Goal: Task Accomplishment & Management: Use online tool/utility

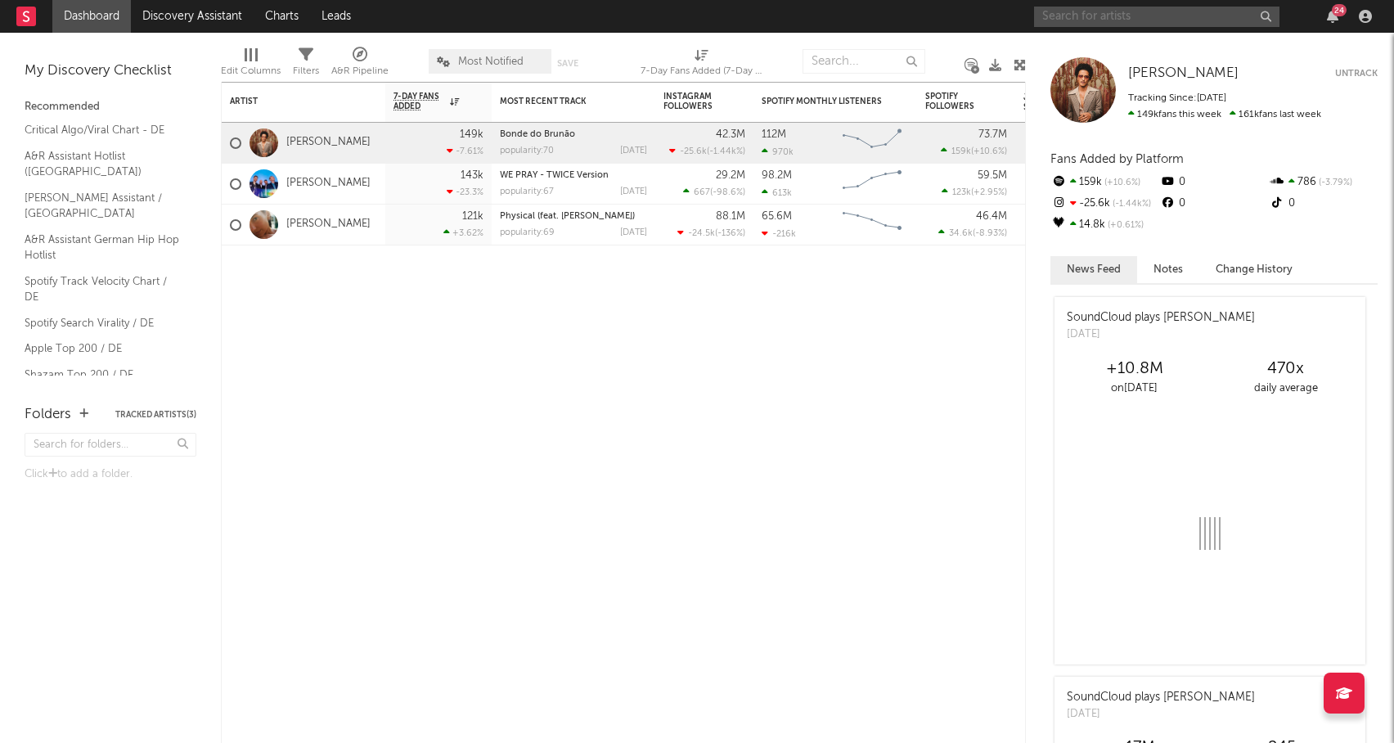
click at [1215, 16] on input "text" at bounding box center [1156, 17] width 245 height 20
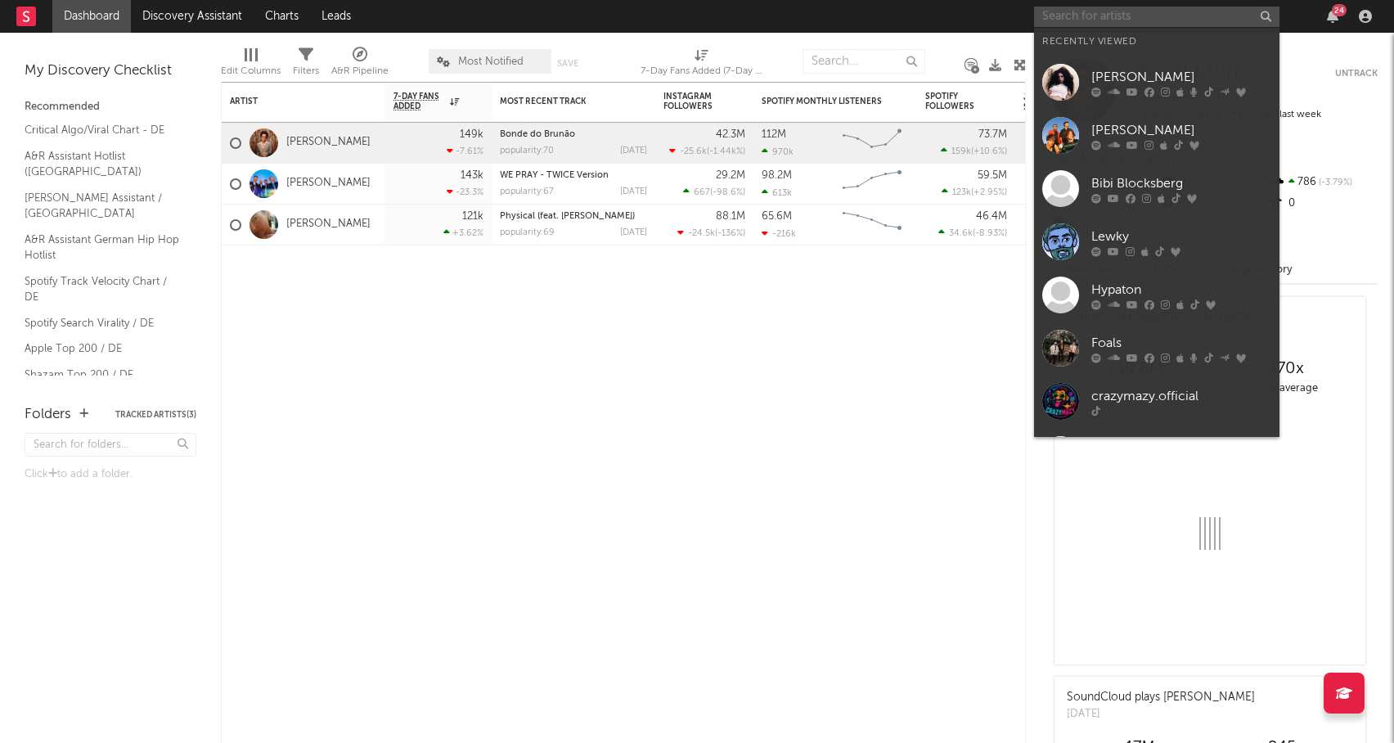
paste input "[URL][DOMAIN_NAME]"
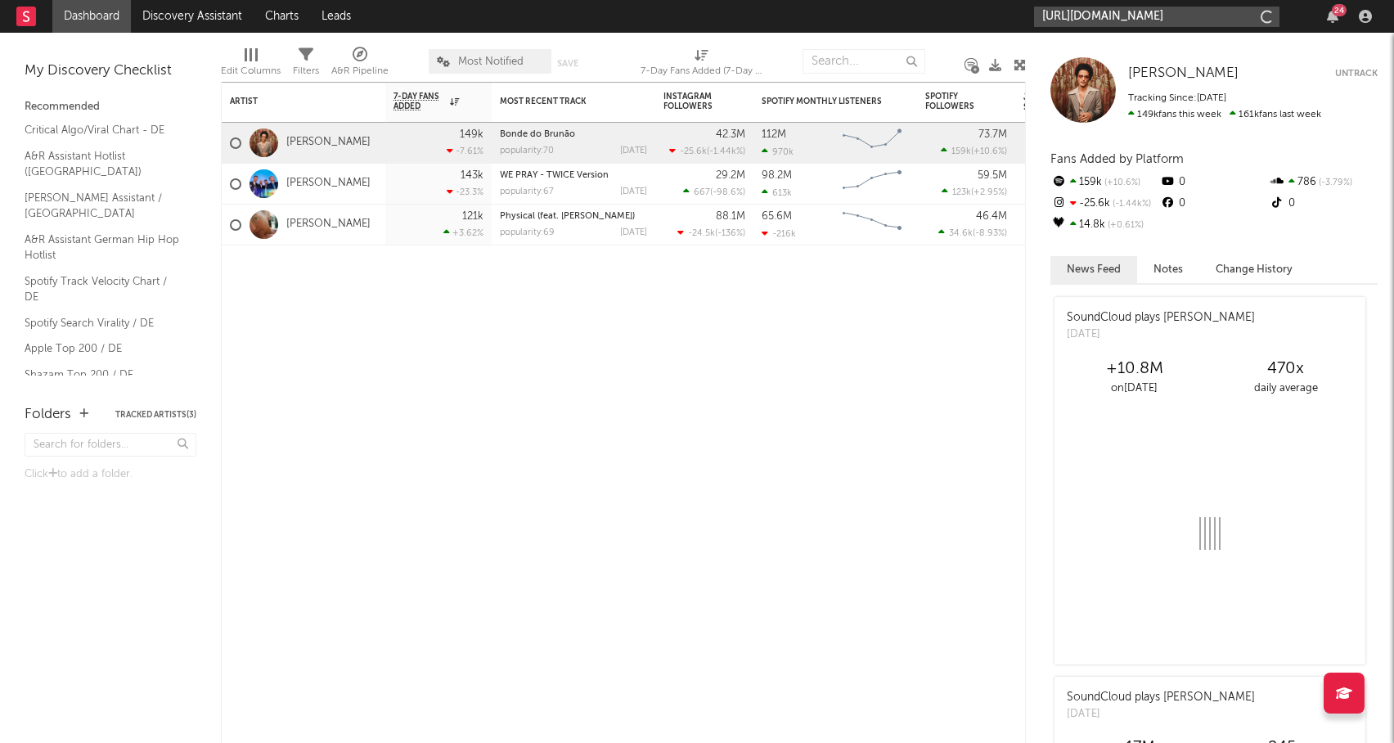
scroll to position [0, 32]
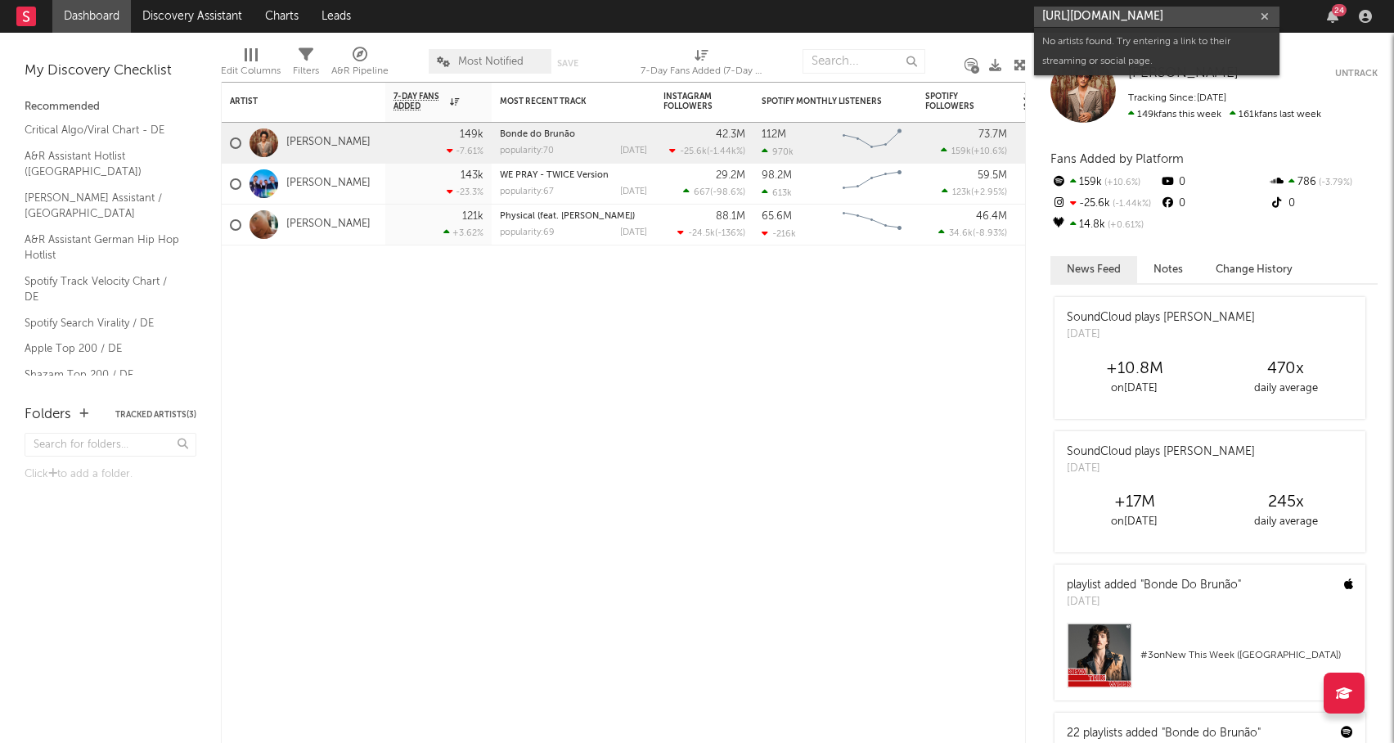
type input "[URL][DOMAIN_NAME]"
click at [1095, 25] on input "[URL][DOMAIN_NAME]" at bounding box center [1156, 17] width 245 height 20
click at [1095, 20] on input "[URL][DOMAIN_NAME]" at bounding box center [1156, 17] width 245 height 20
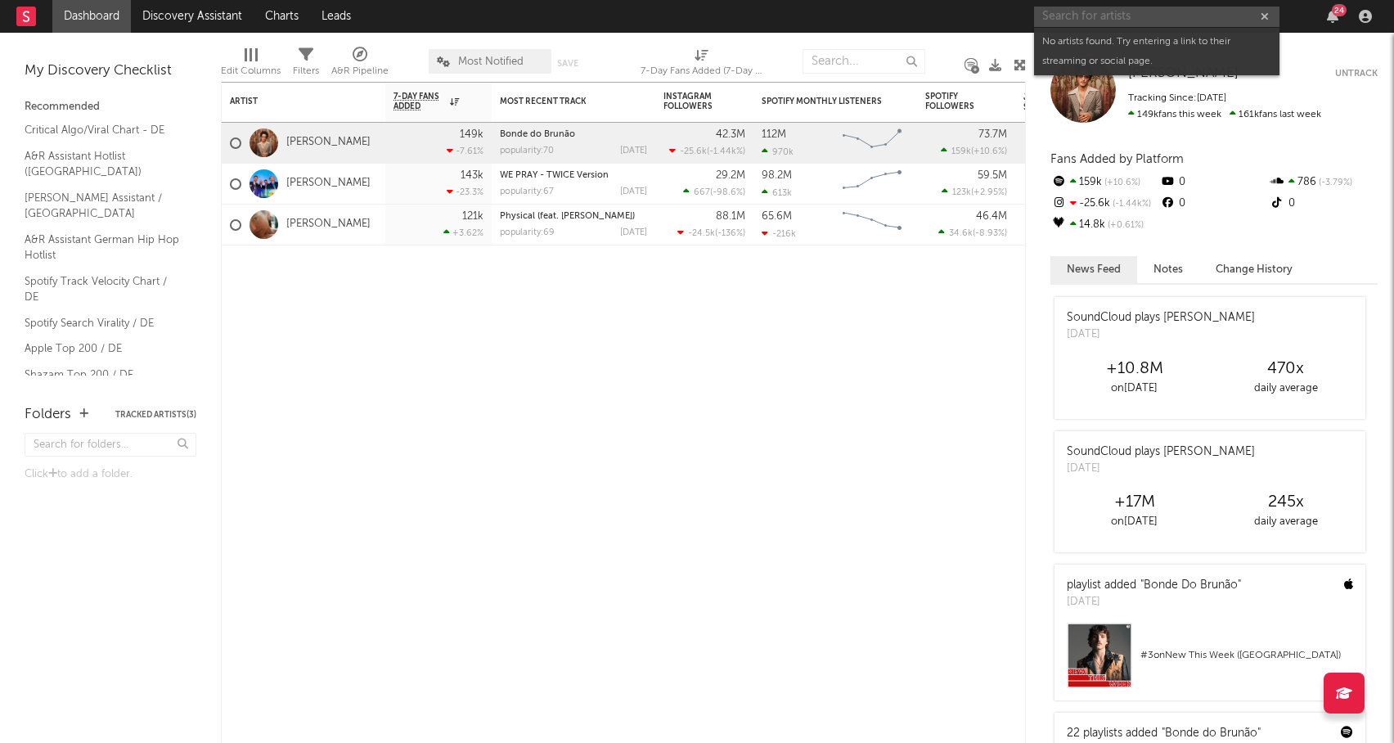
scroll to position [0, 0]
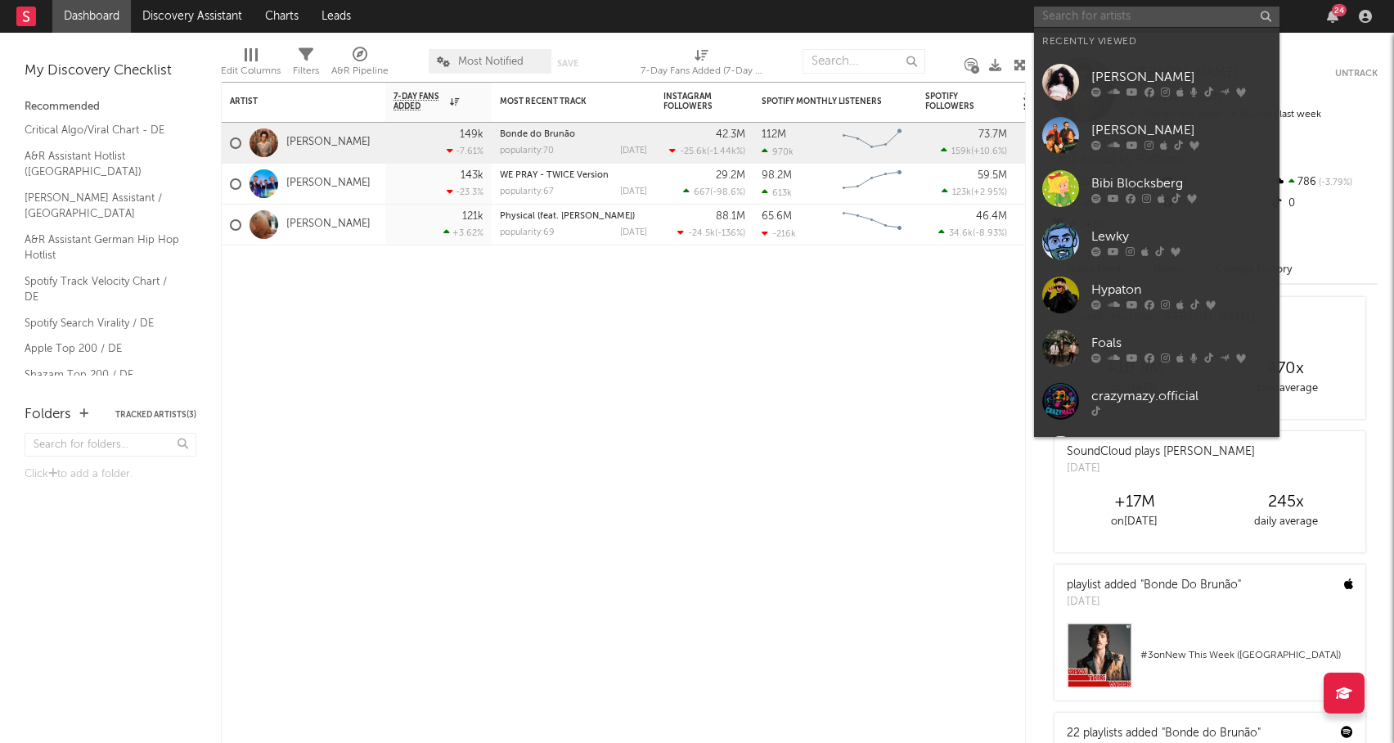
paste input "[URL][DOMAIN_NAME]"
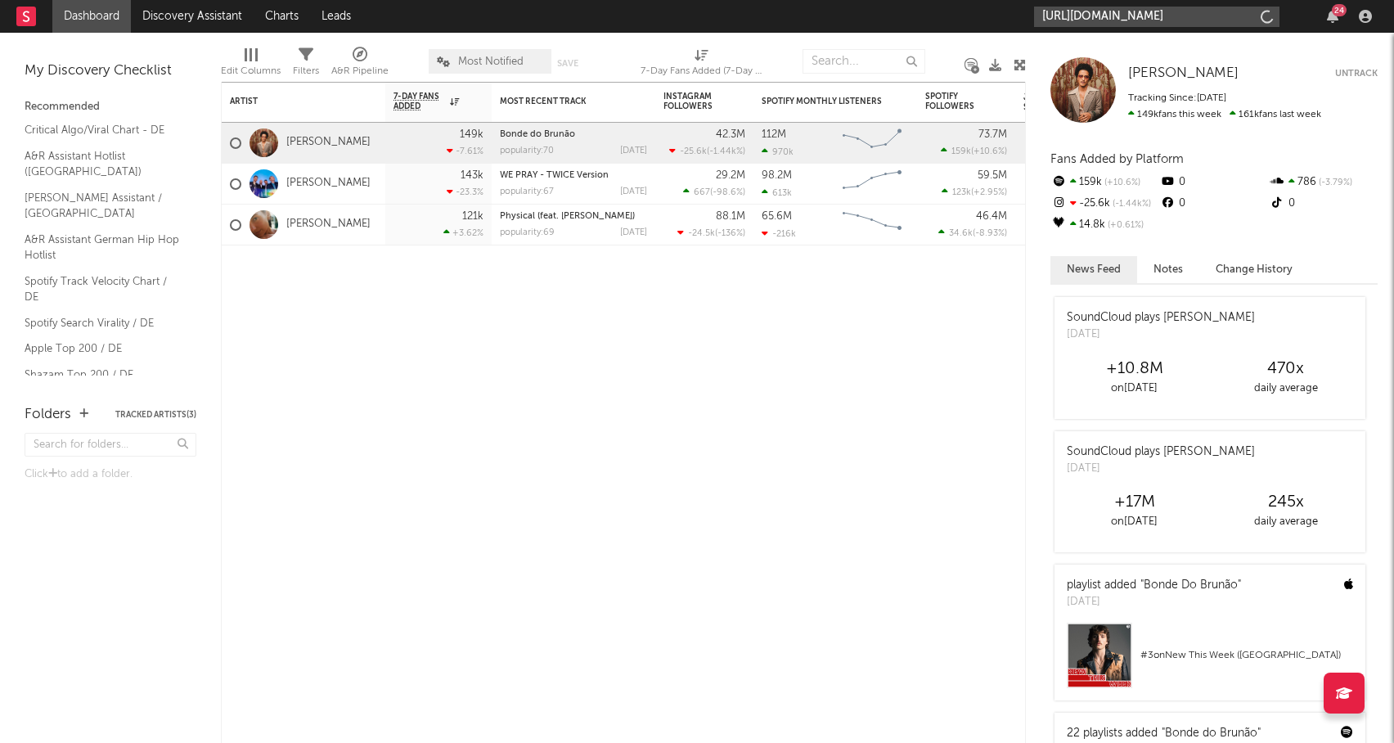
scroll to position [0, 317]
type input "[URL][DOMAIN_NAME]"
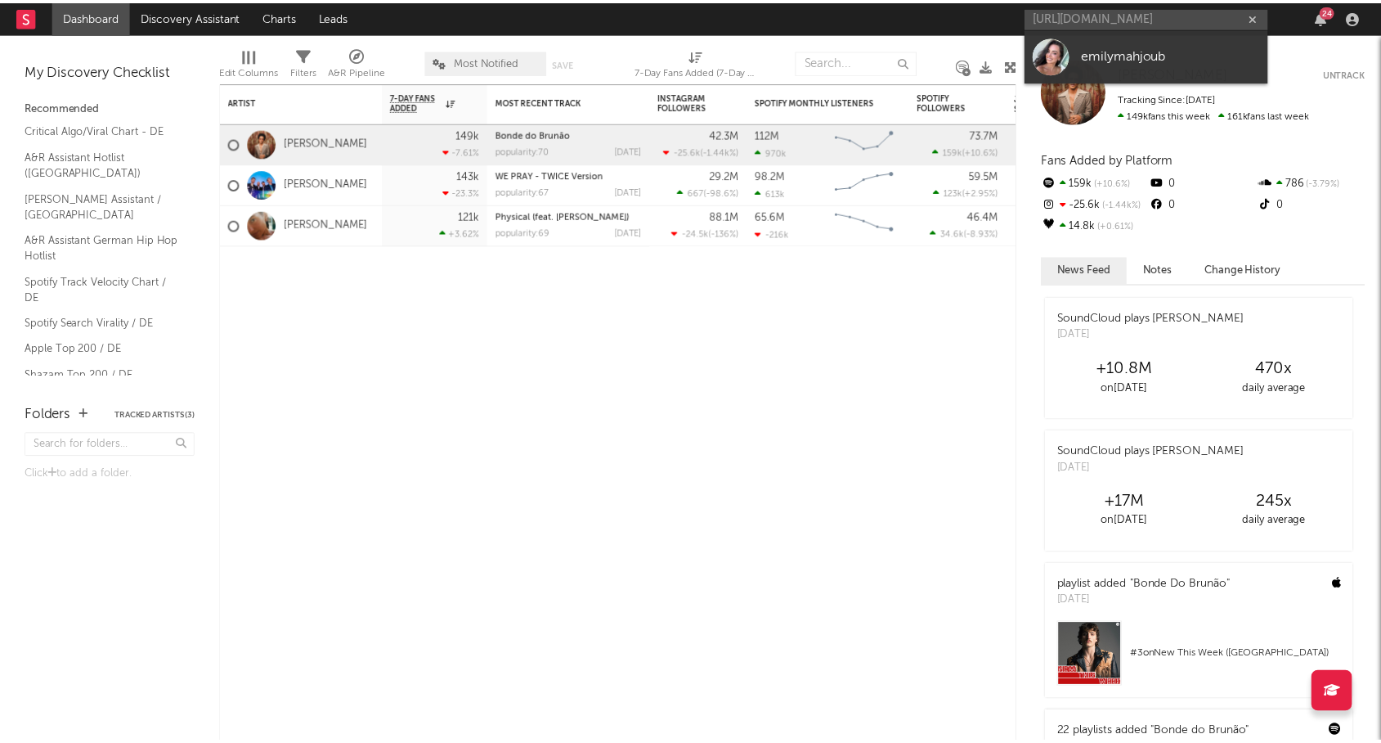
scroll to position [0, 0]
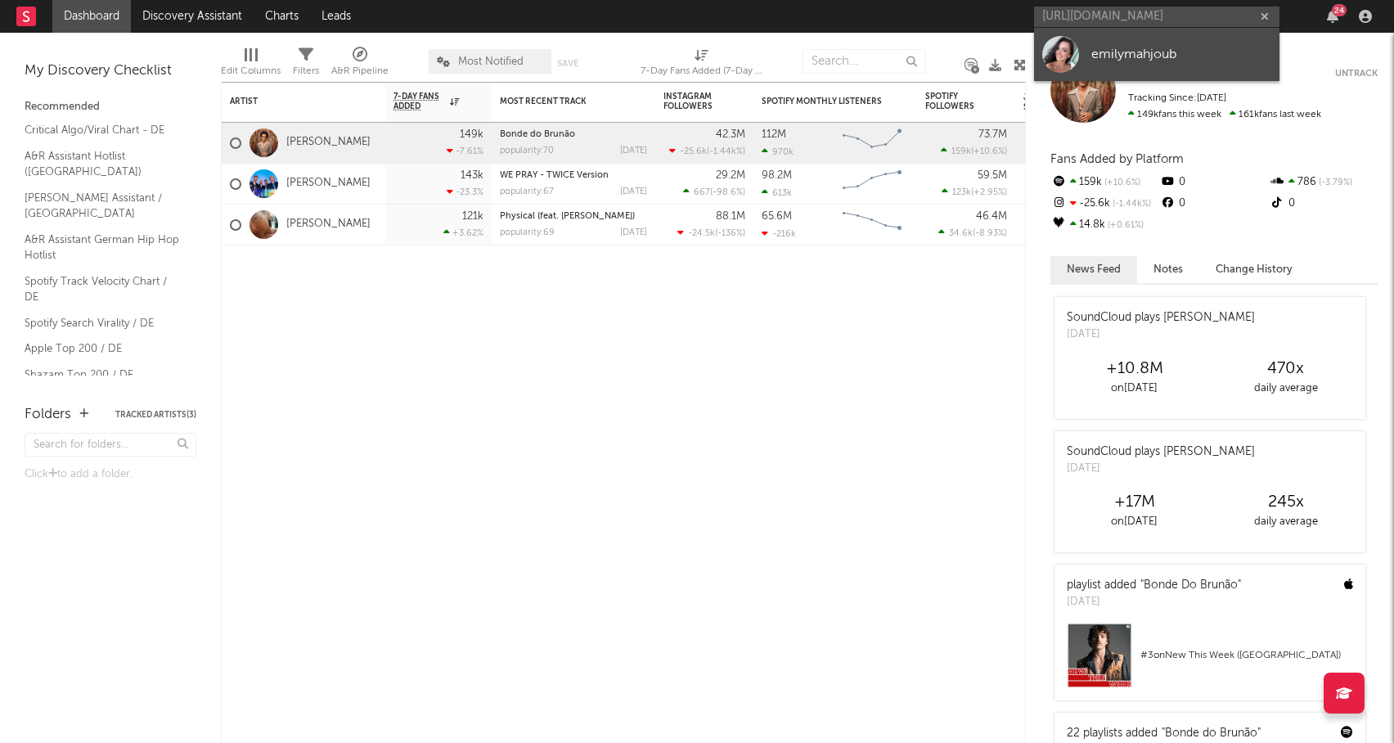
click at [1122, 64] on div "emilymahjoub" at bounding box center [1181, 54] width 180 height 20
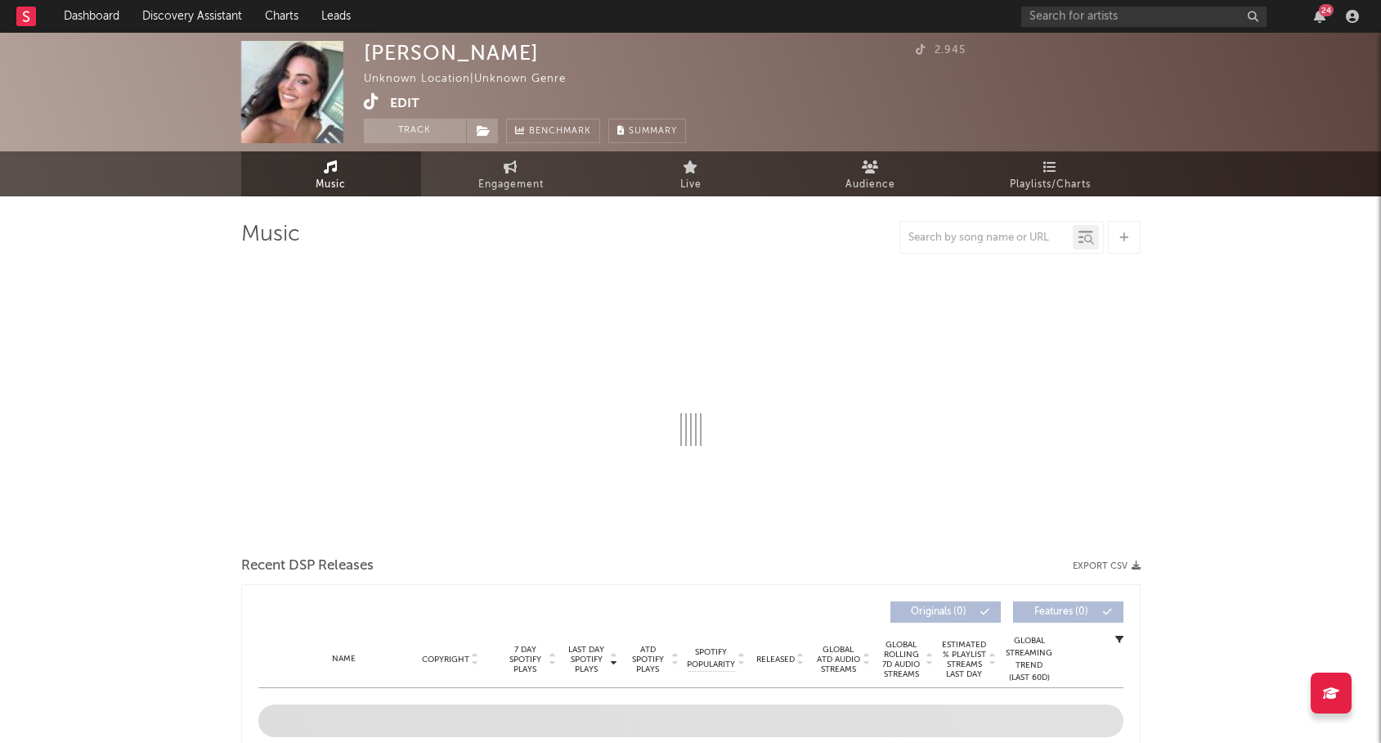
select select "1w"
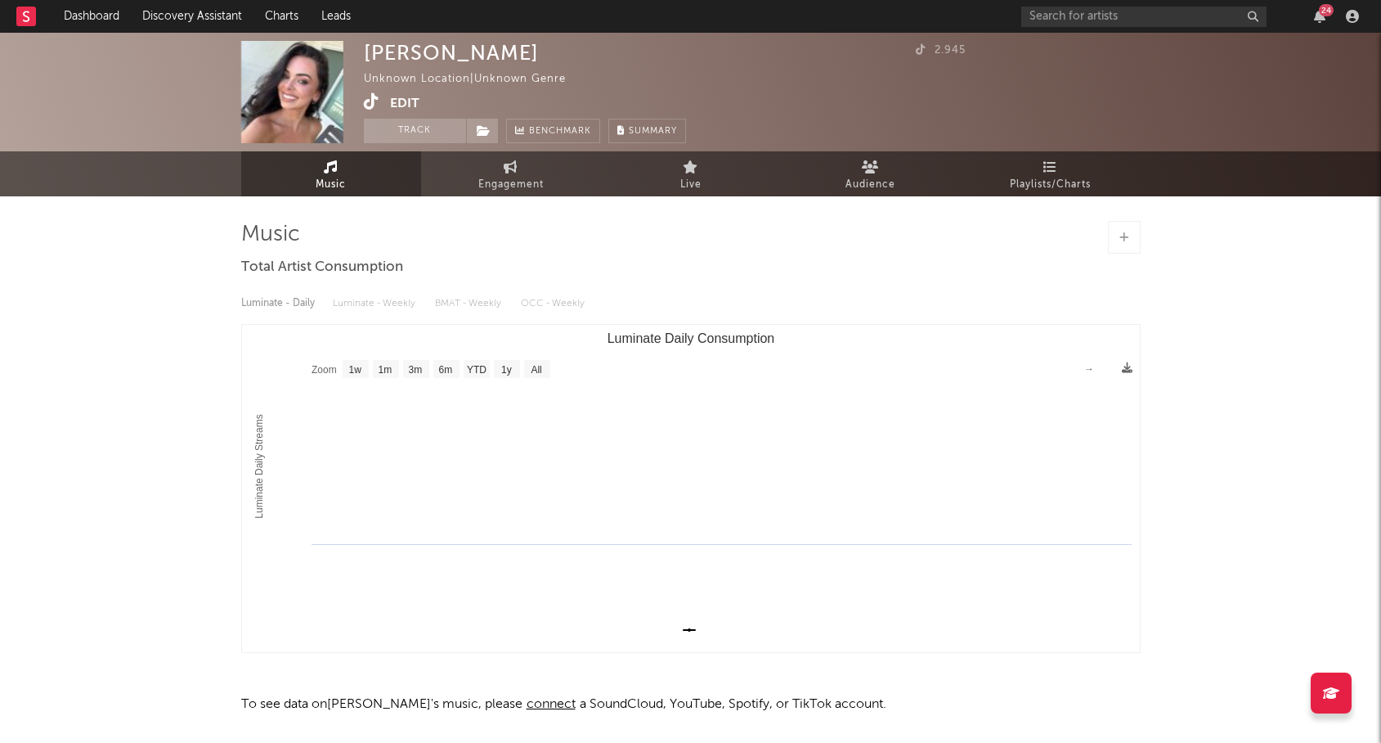
click at [1117, 236] on div at bounding box center [1124, 237] width 33 height 33
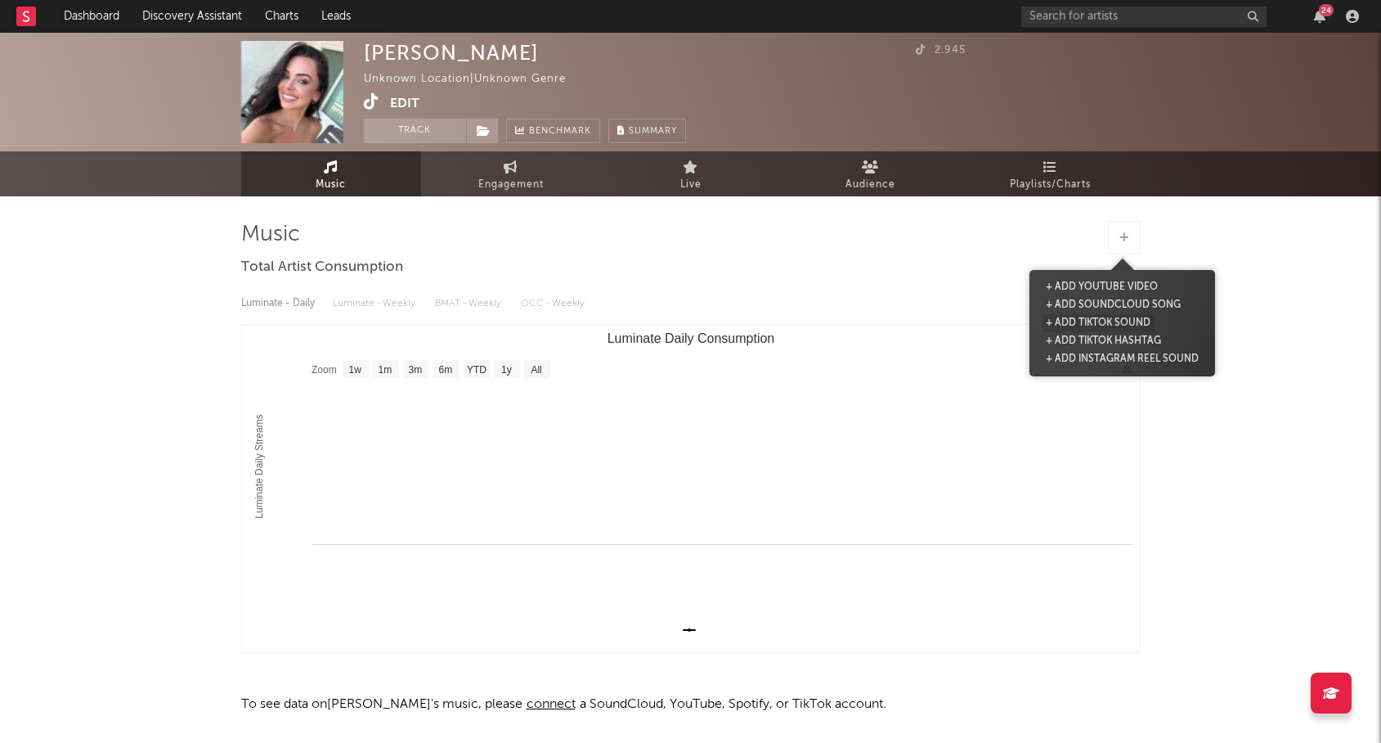
click at [1096, 318] on button "+ Add TikTok Sound" at bounding box center [1098, 323] width 113 height 18
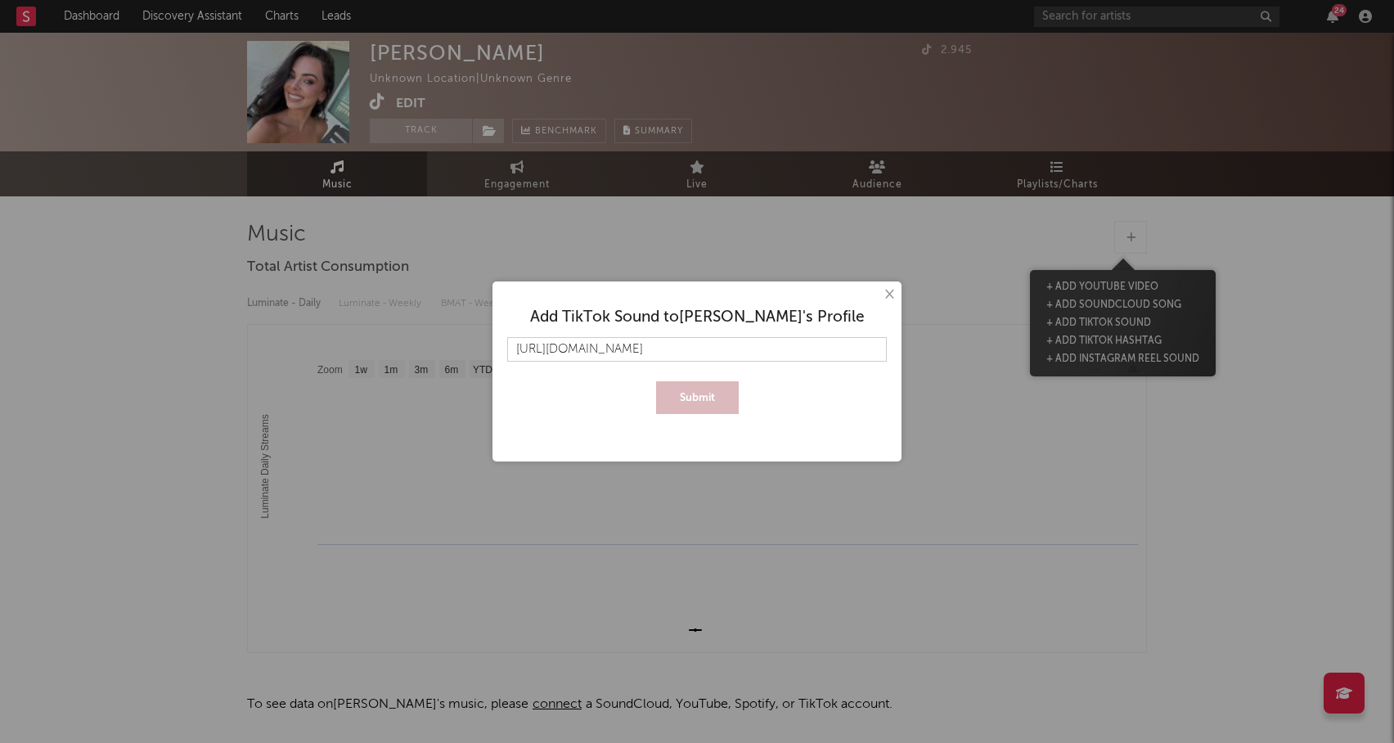
scroll to position [0, 191]
type input "[URL][DOMAIN_NAME]"
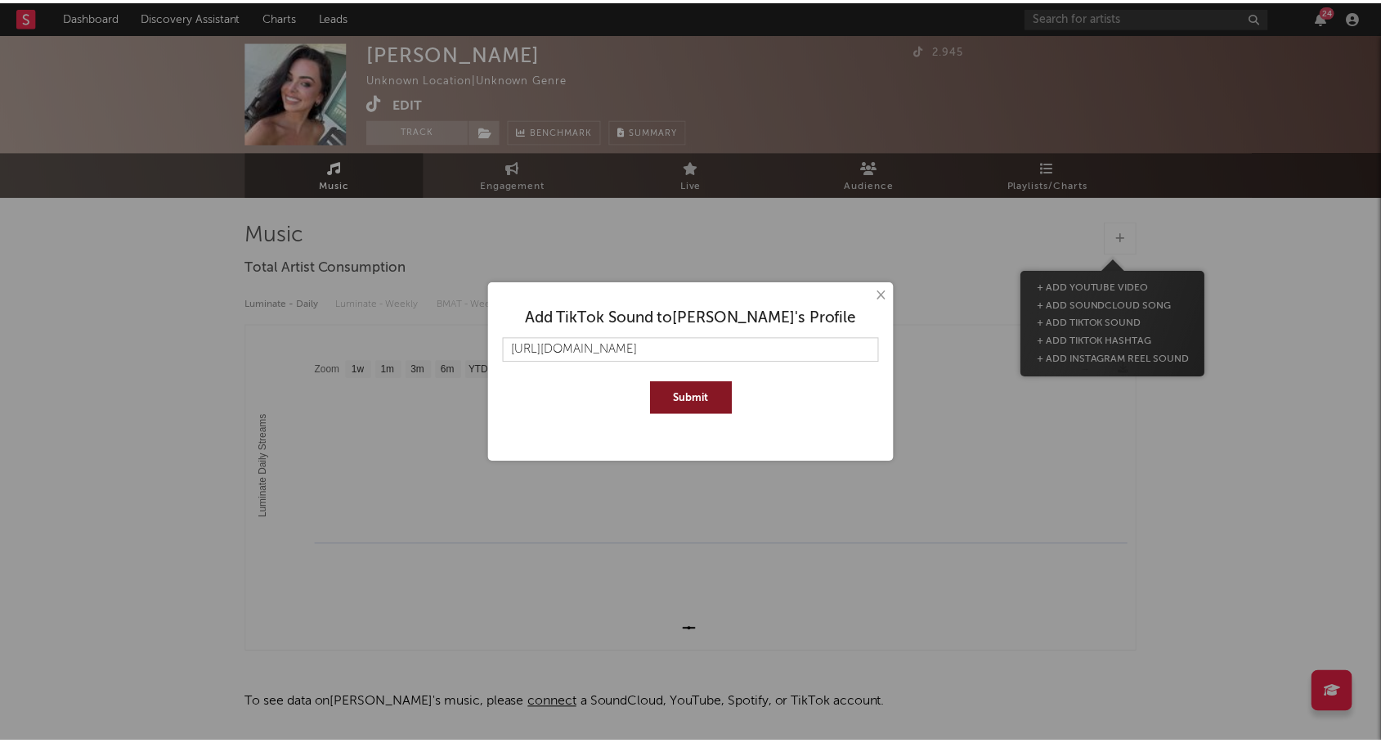
scroll to position [0, 0]
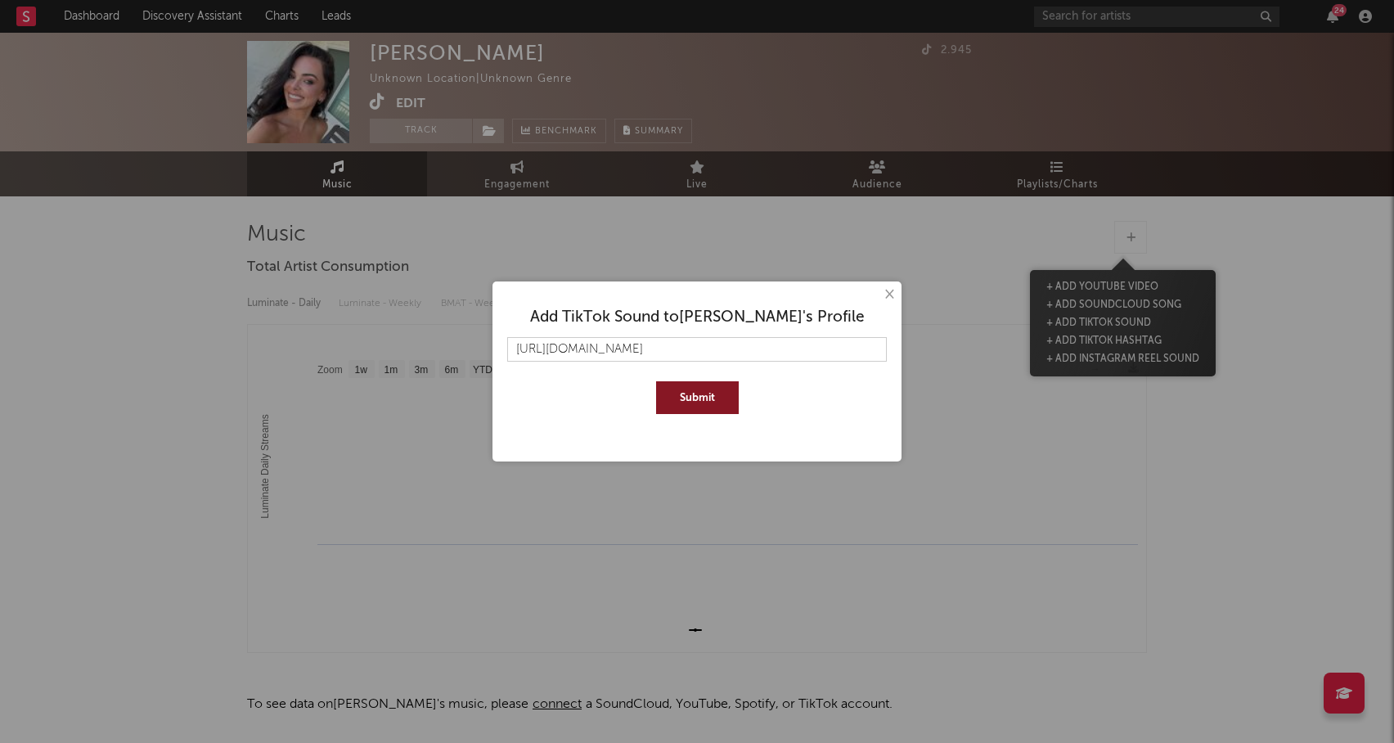
click at [694, 393] on button "Submit" at bounding box center [697, 397] width 83 height 33
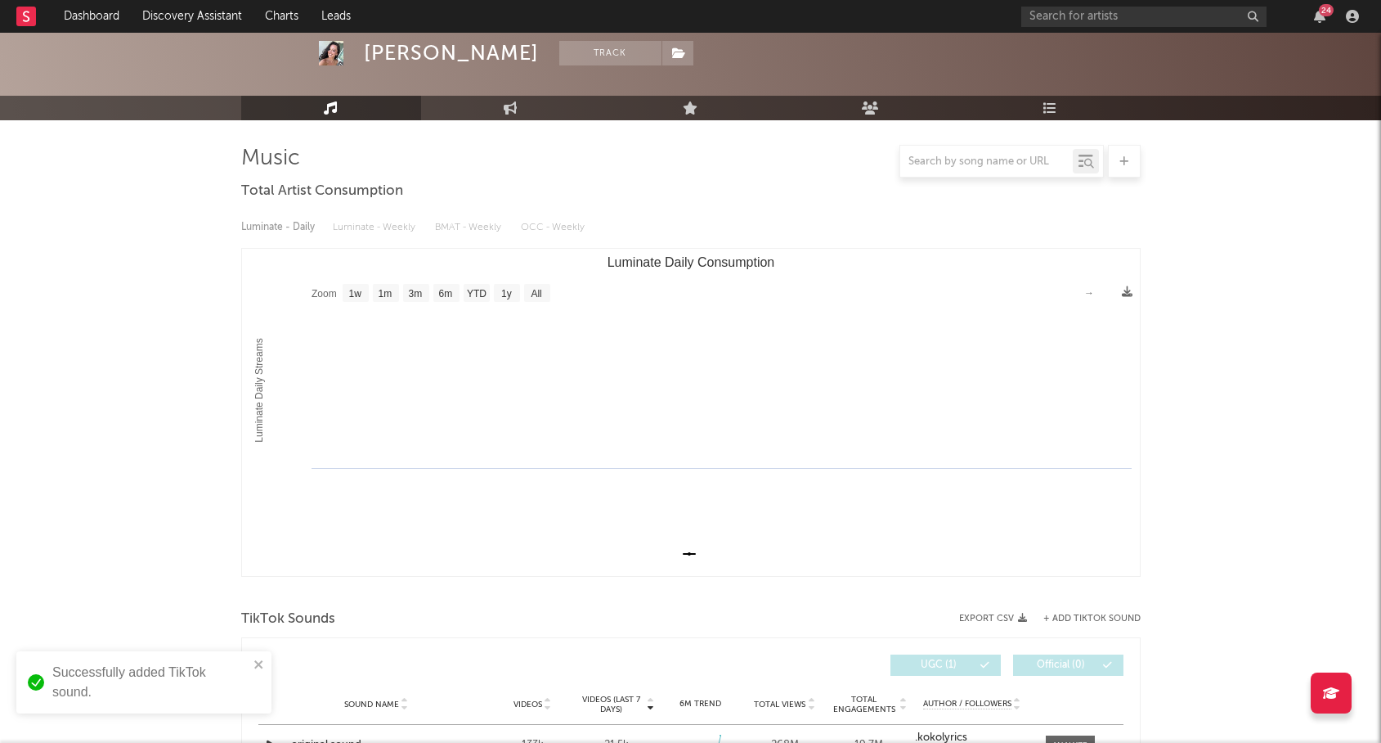
scroll to position [218, 0]
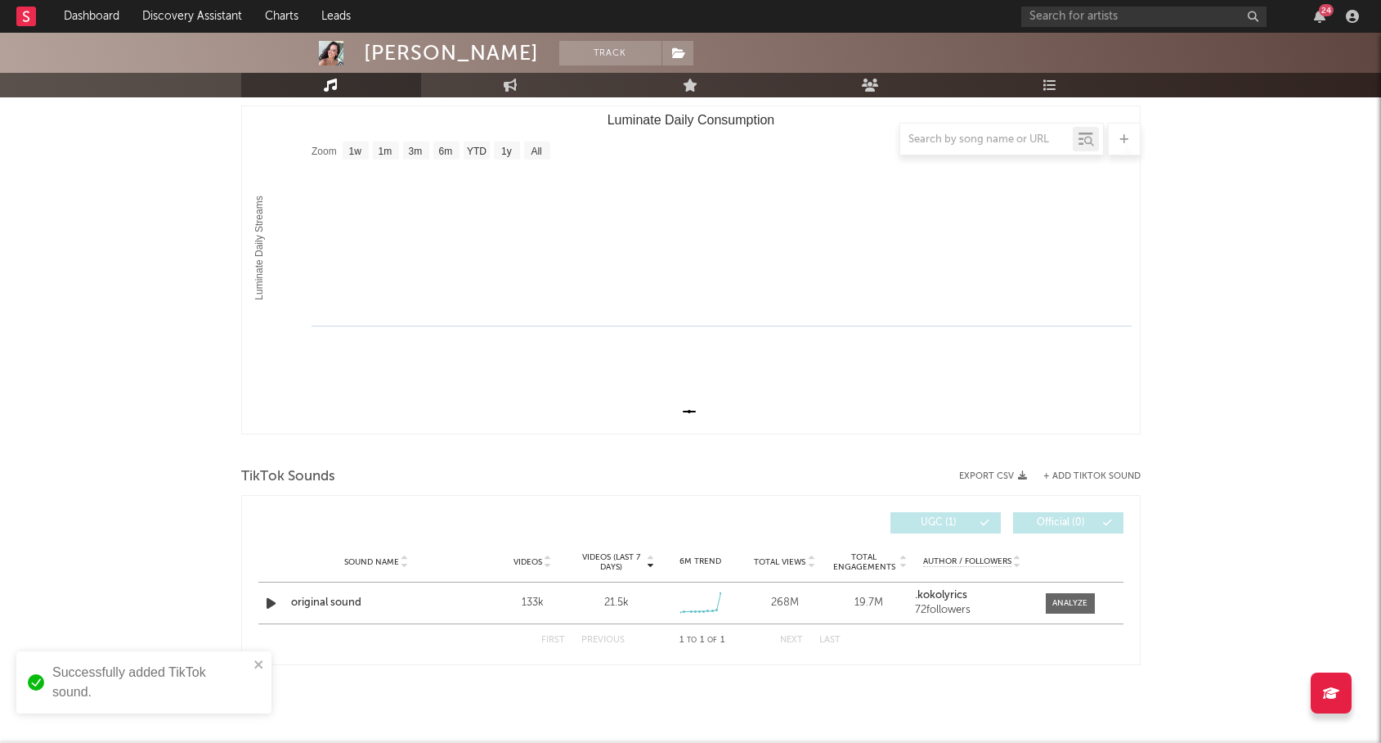
click at [692, 639] on span "to" at bounding box center [692, 639] width 10 height 7
click at [321, 597] on div "original sound" at bounding box center [376, 603] width 171 height 16
click at [1066, 601] on div at bounding box center [1070, 603] width 35 height 12
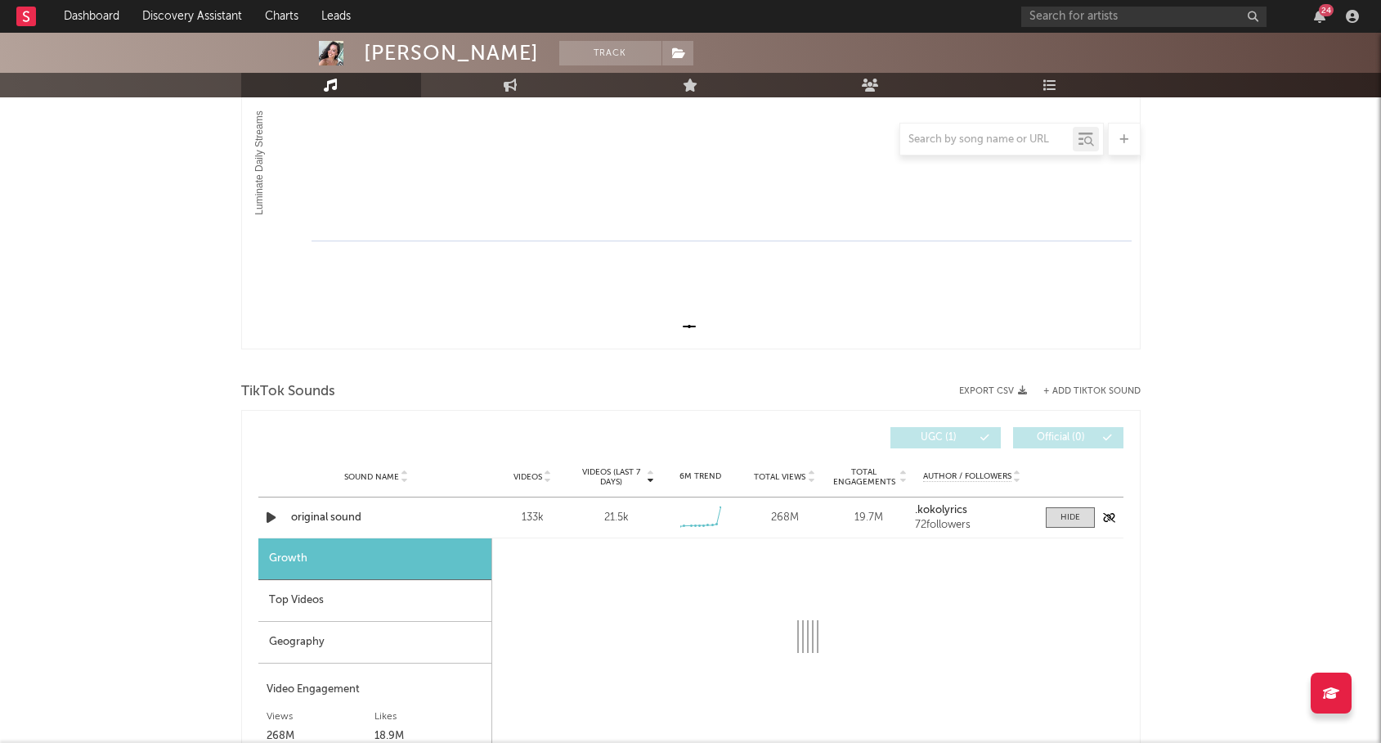
scroll to position [493, 0]
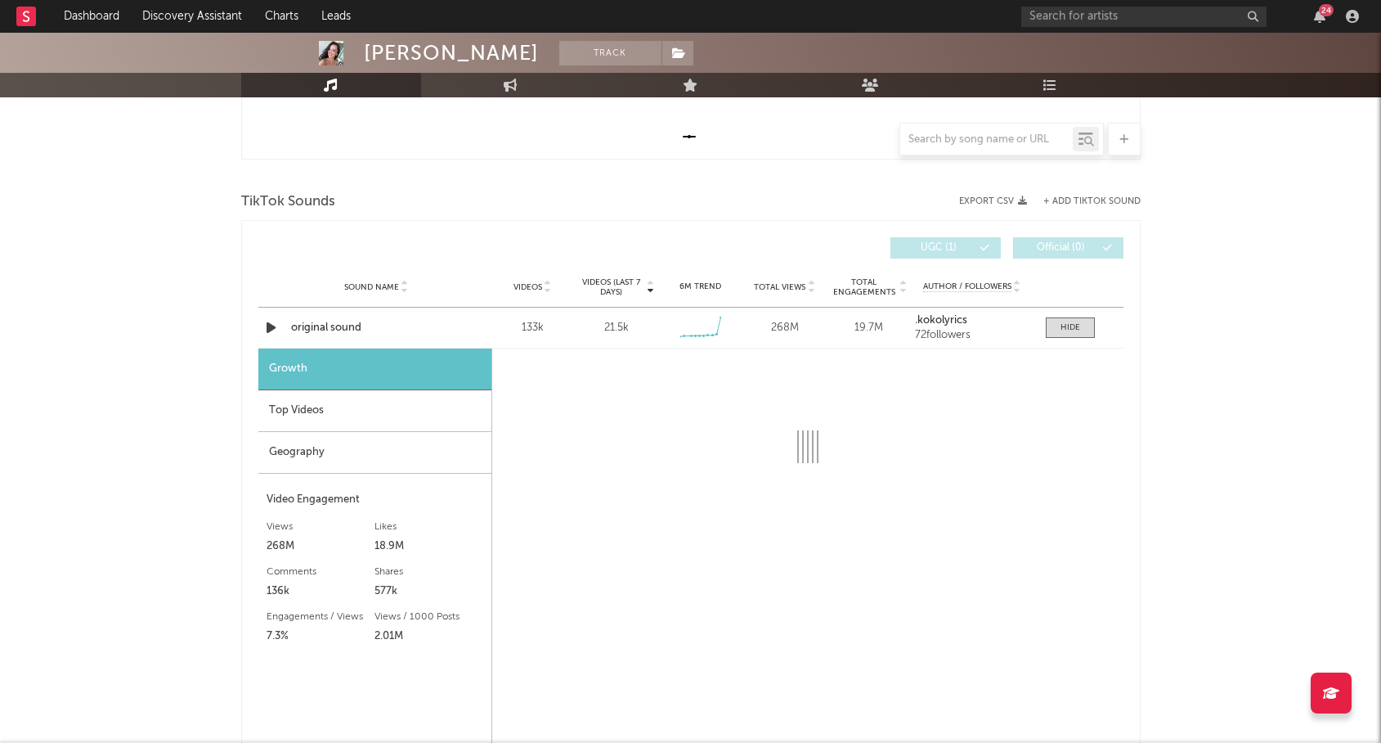
click at [465, 452] on div "Geography" at bounding box center [374, 453] width 233 height 42
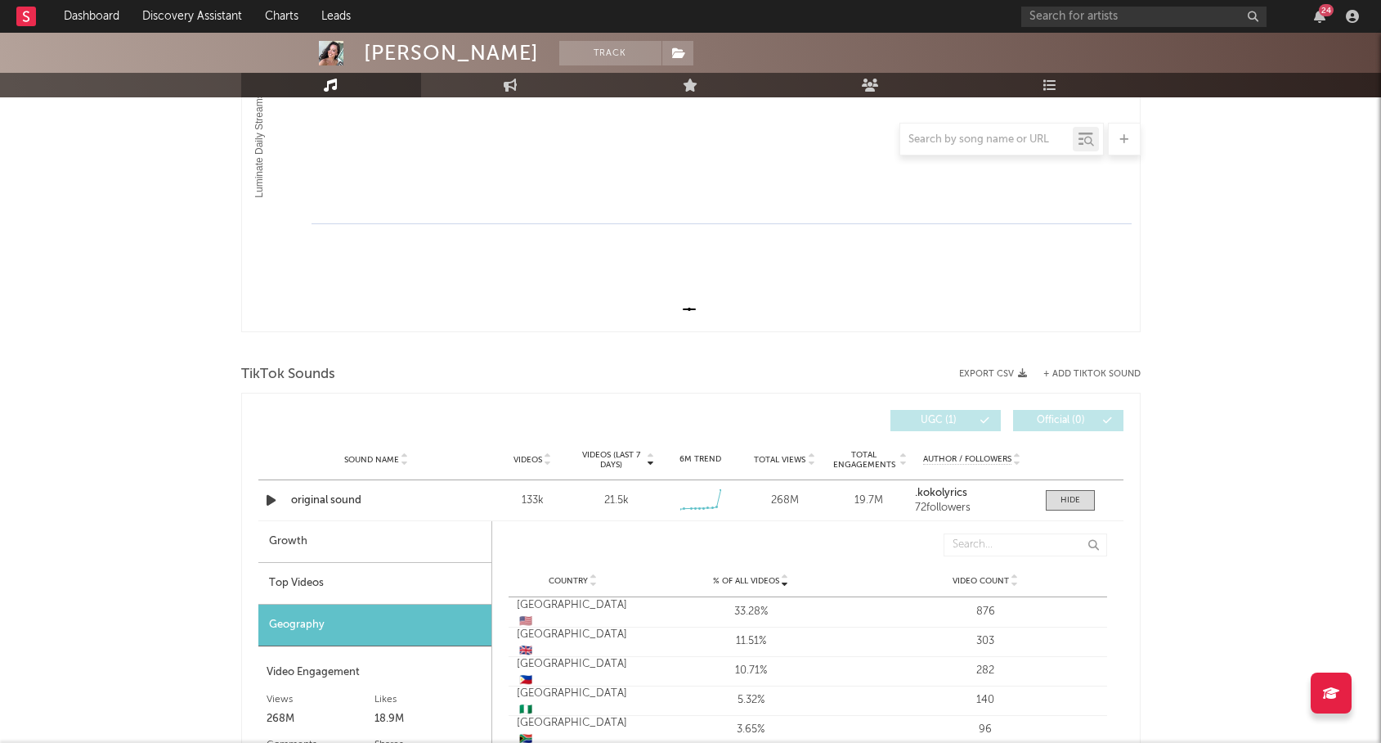
scroll to position [324, 0]
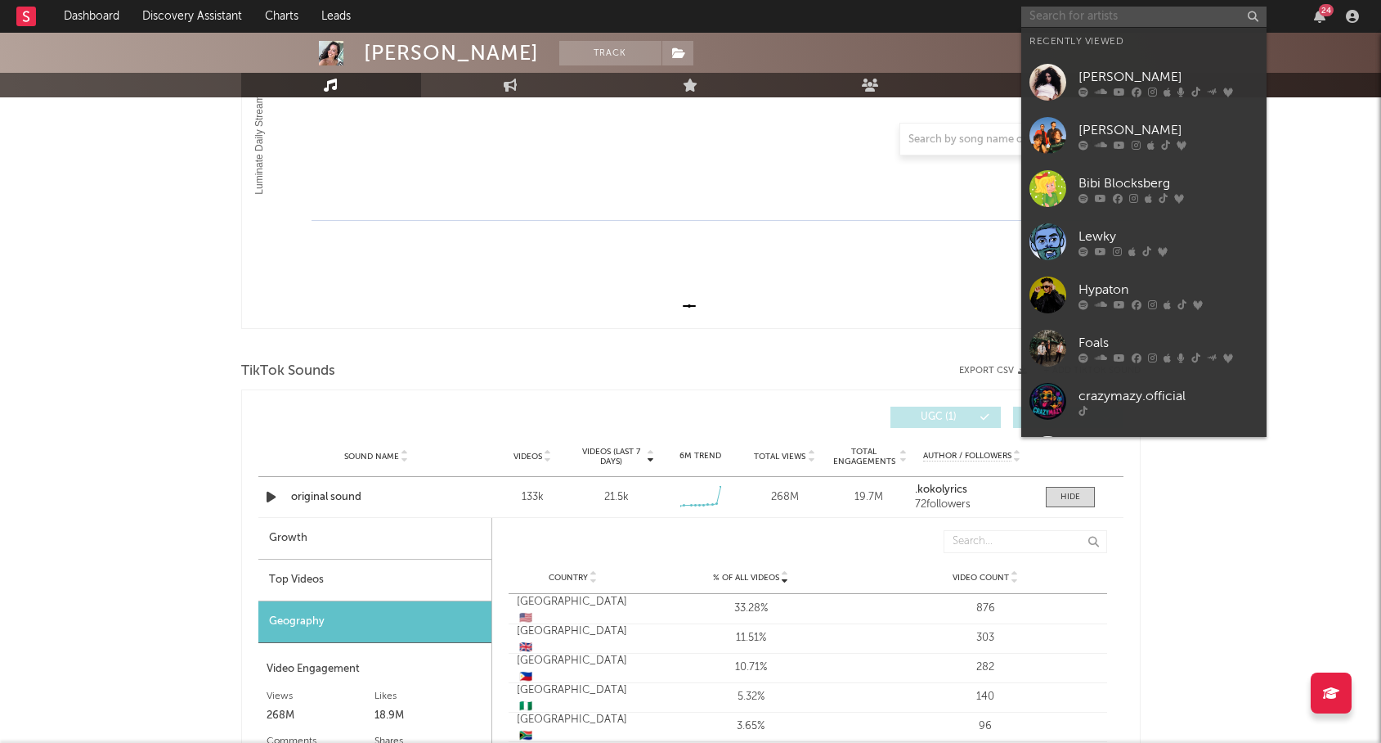
click at [1122, 16] on input "text" at bounding box center [1143, 17] width 245 height 20
type input "v"
paste input "[URL][DOMAIN_NAME]"
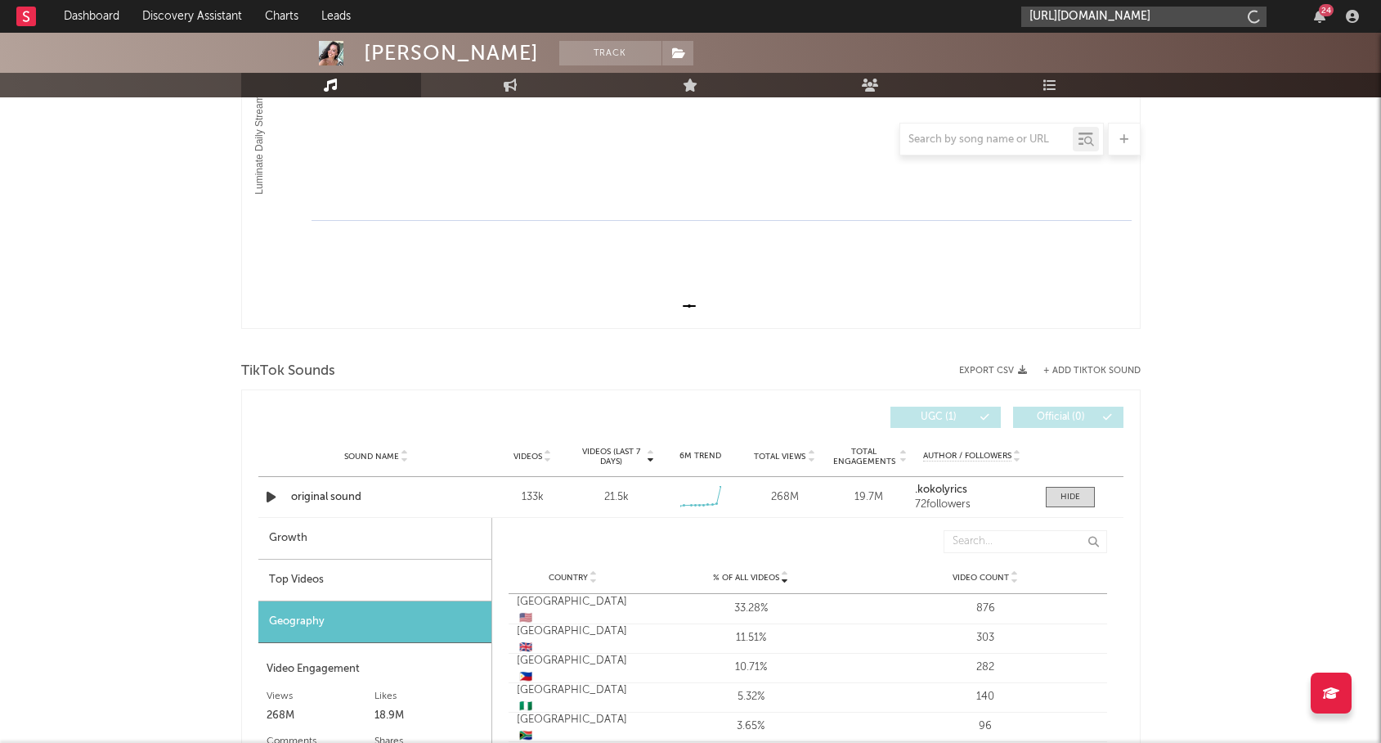
scroll to position [0, 4277]
type input "[URL][DOMAIN_NAME]"
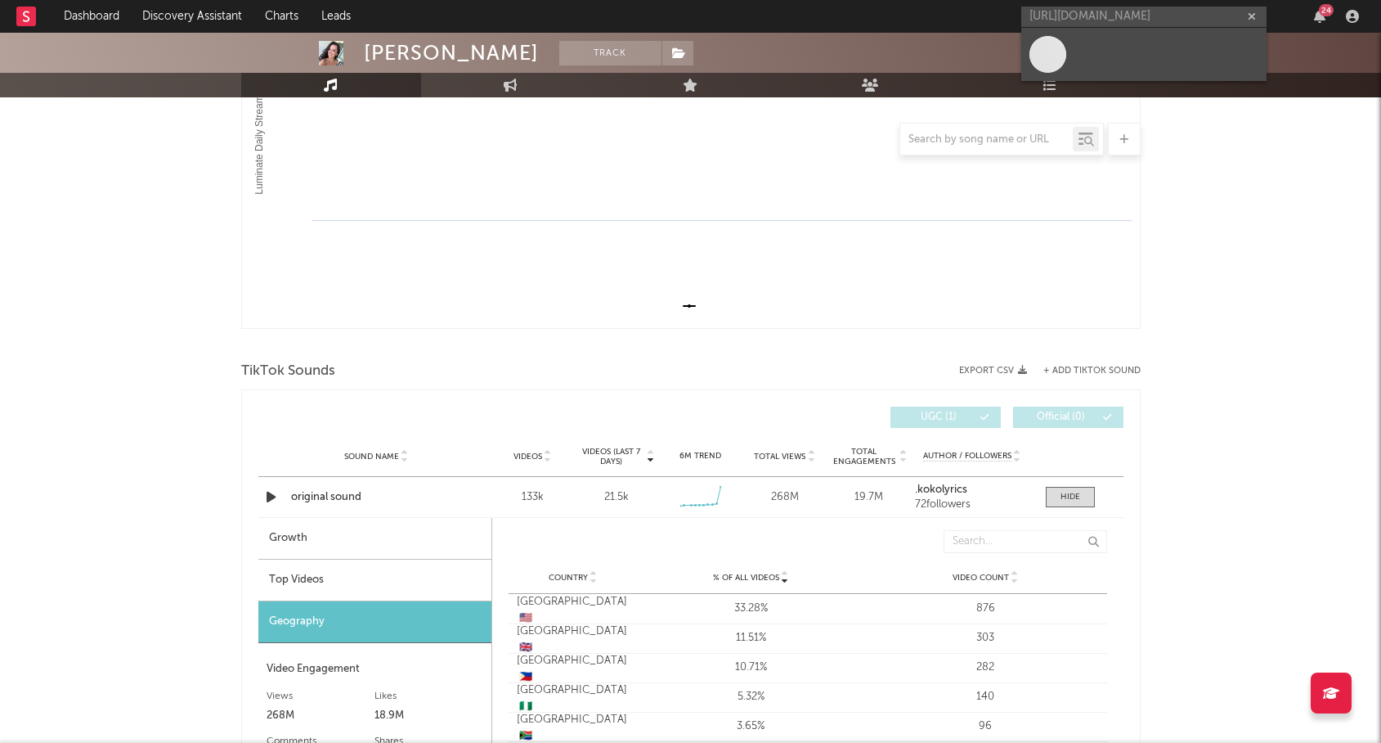
scroll to position [0, 0]
click at [1101, 62] on link at bounding box center [1143, 54] width 245 height 53
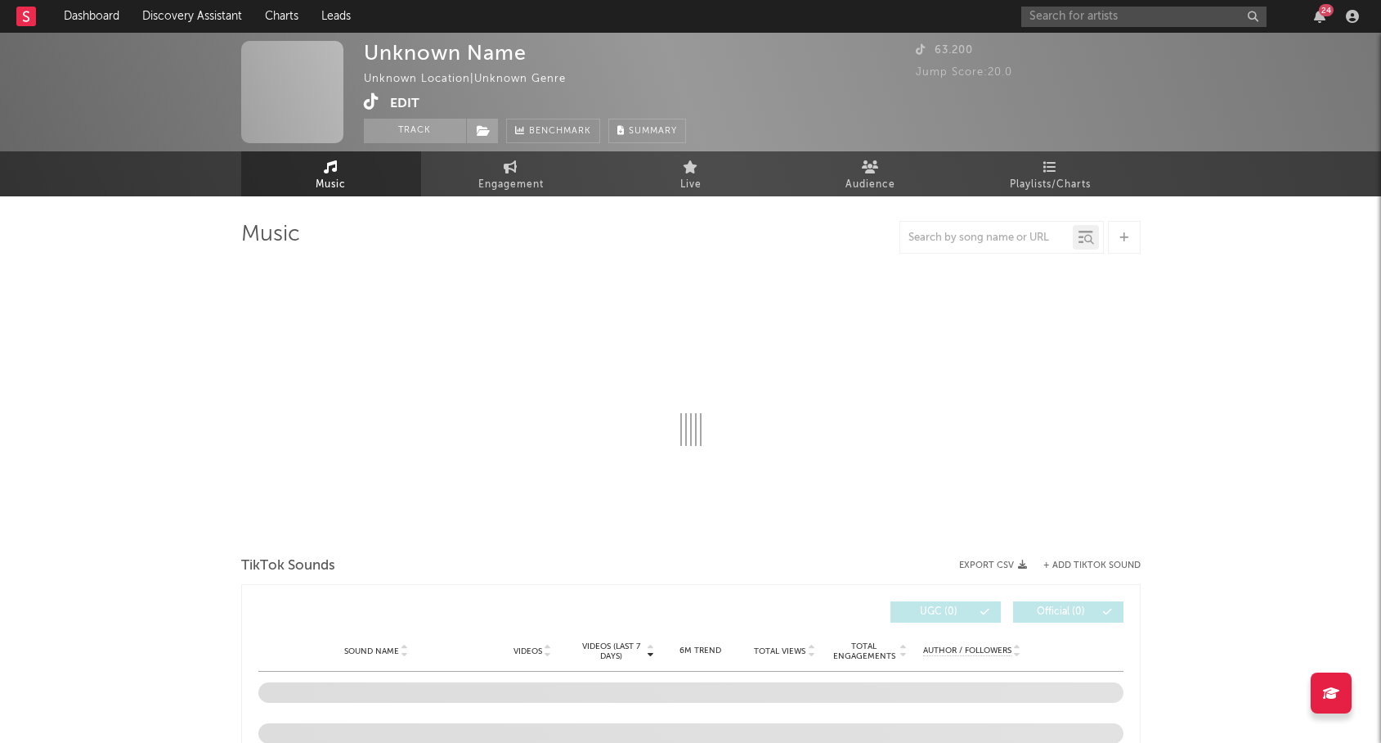
select select "1w"
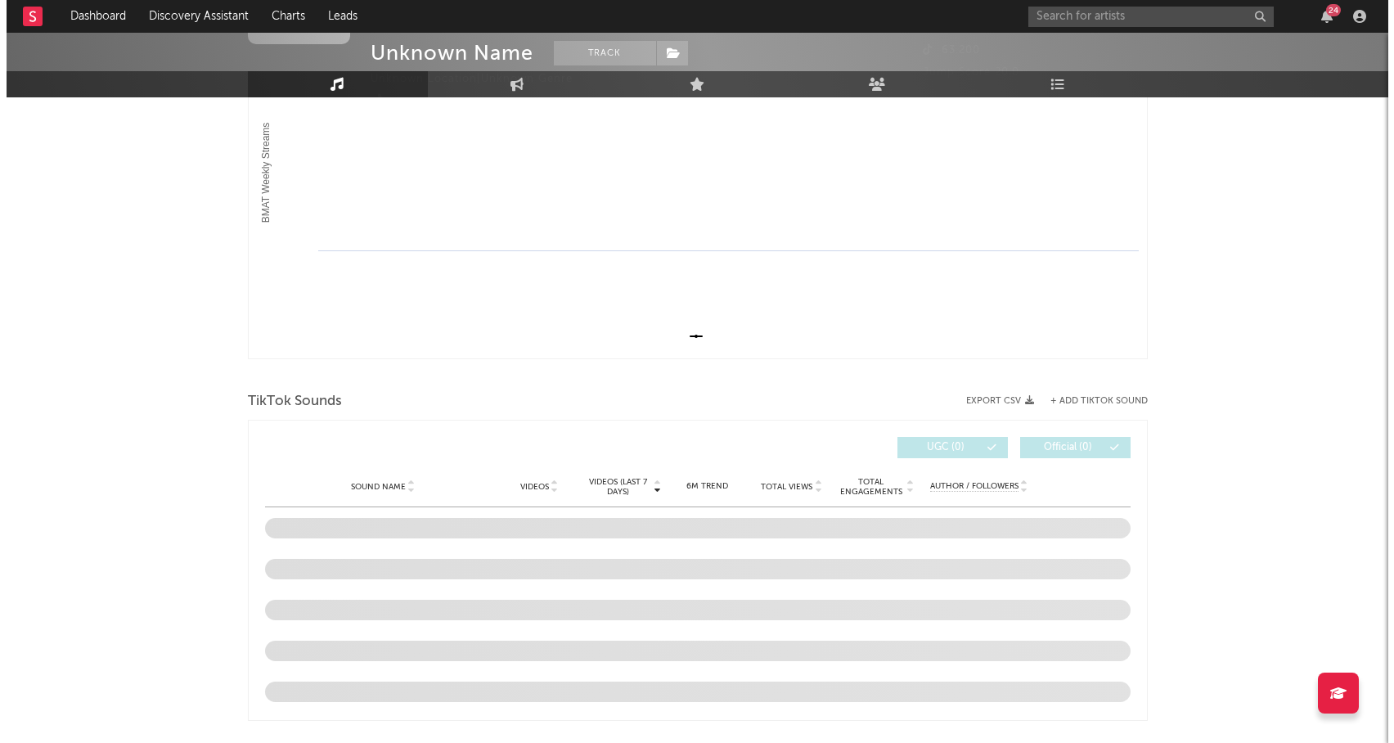
scroll to position [349, 0]
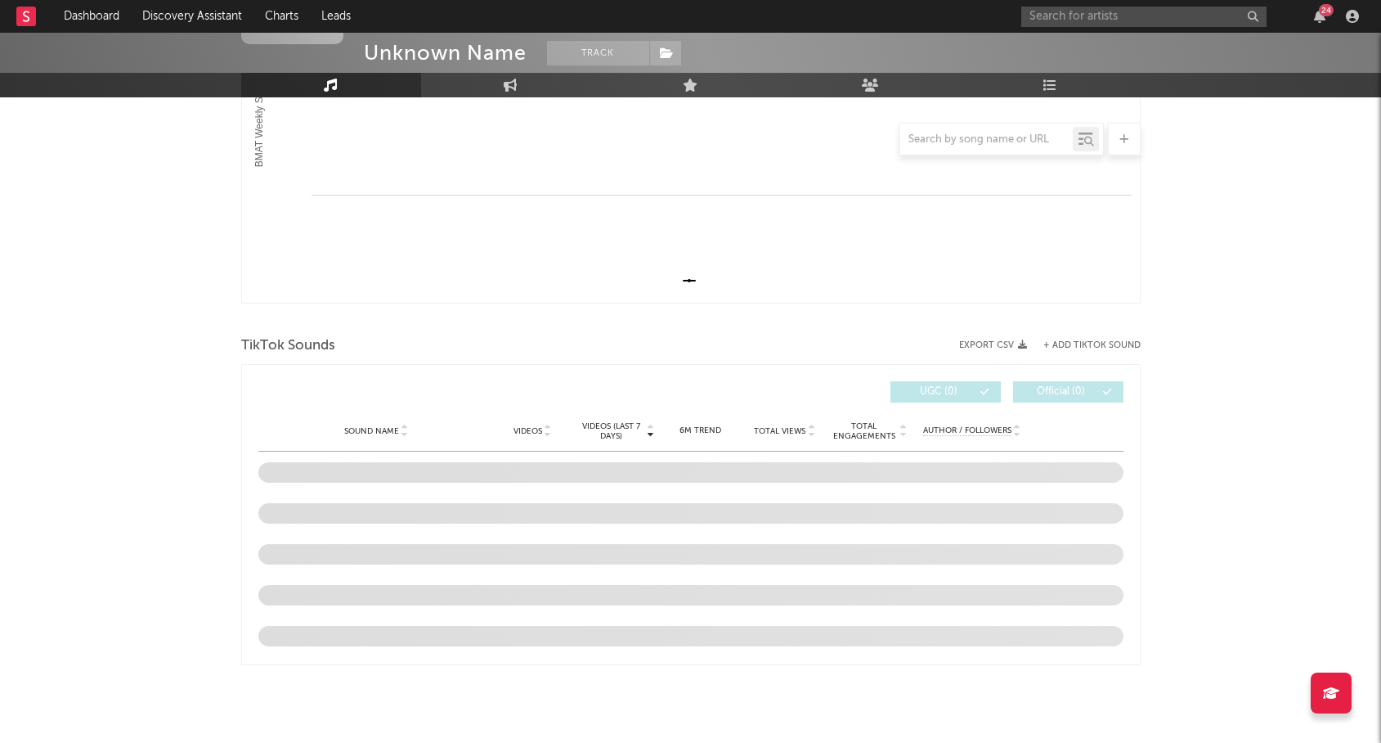
click at [1083, 345] on button "+ Add TikTok Sound" at bounding box center [1092, 345] width 97 height 9
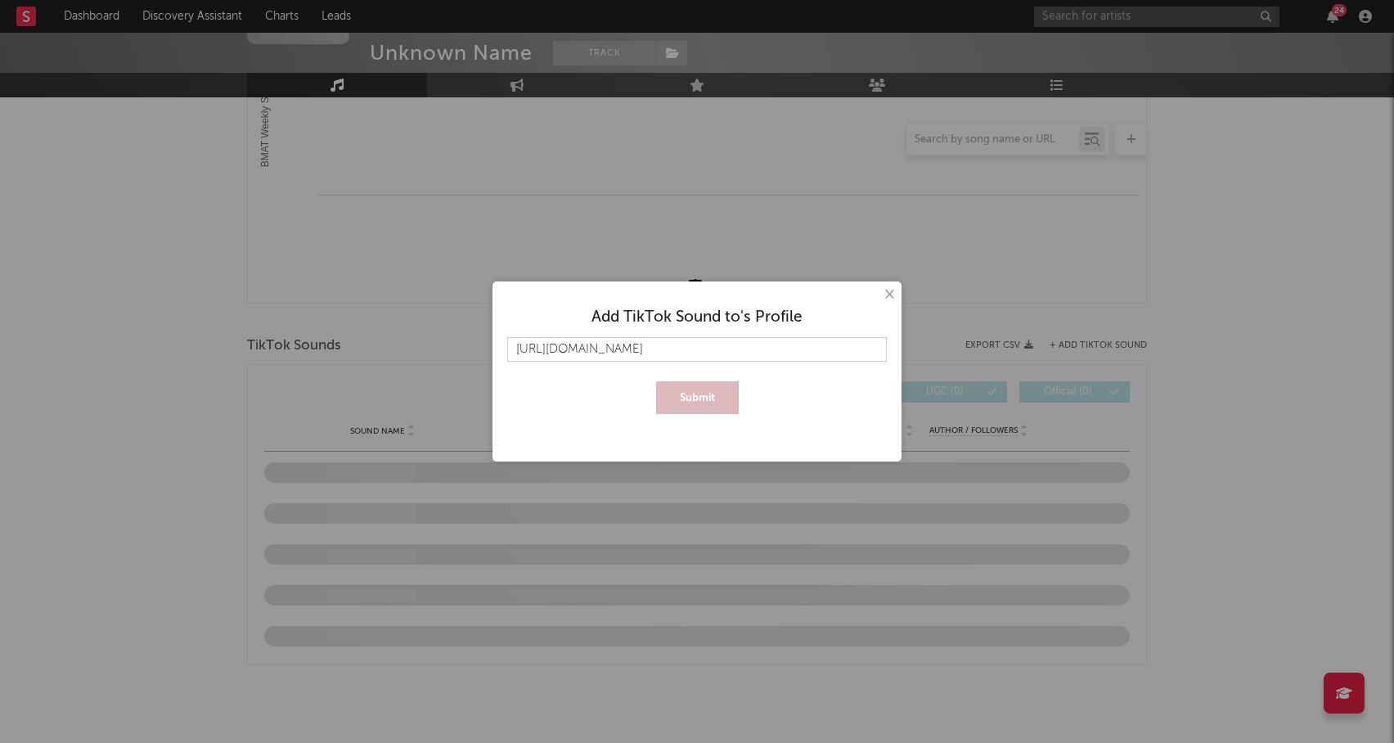
scroll to position [0, 4311]
type input "[URL][DOMAIN_NAME]"
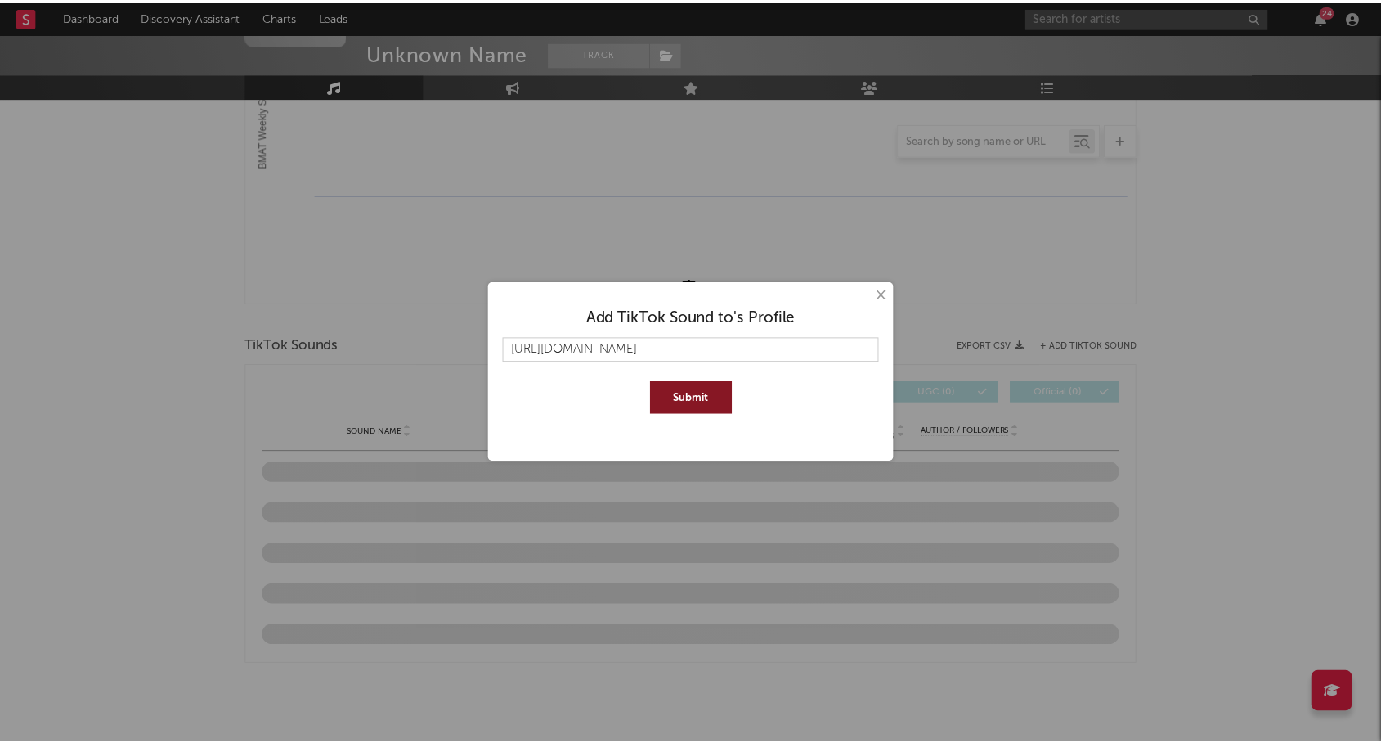
scroll to position [0, 0]
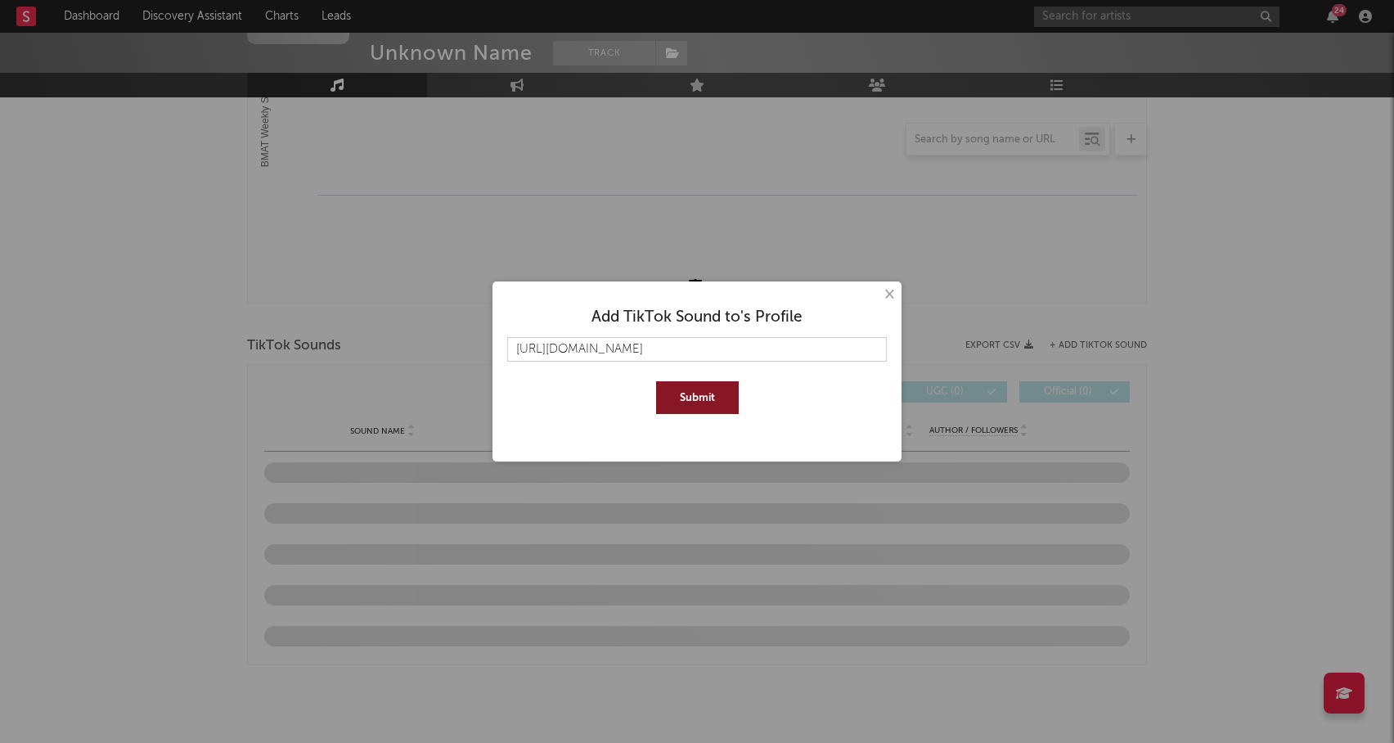
click at [716, 398] on button "Submit" at bounding box center [697, 397] width 83 height 33
click at [891, 290] on button "×" at bounding box center [888, 294] width 18 height 18
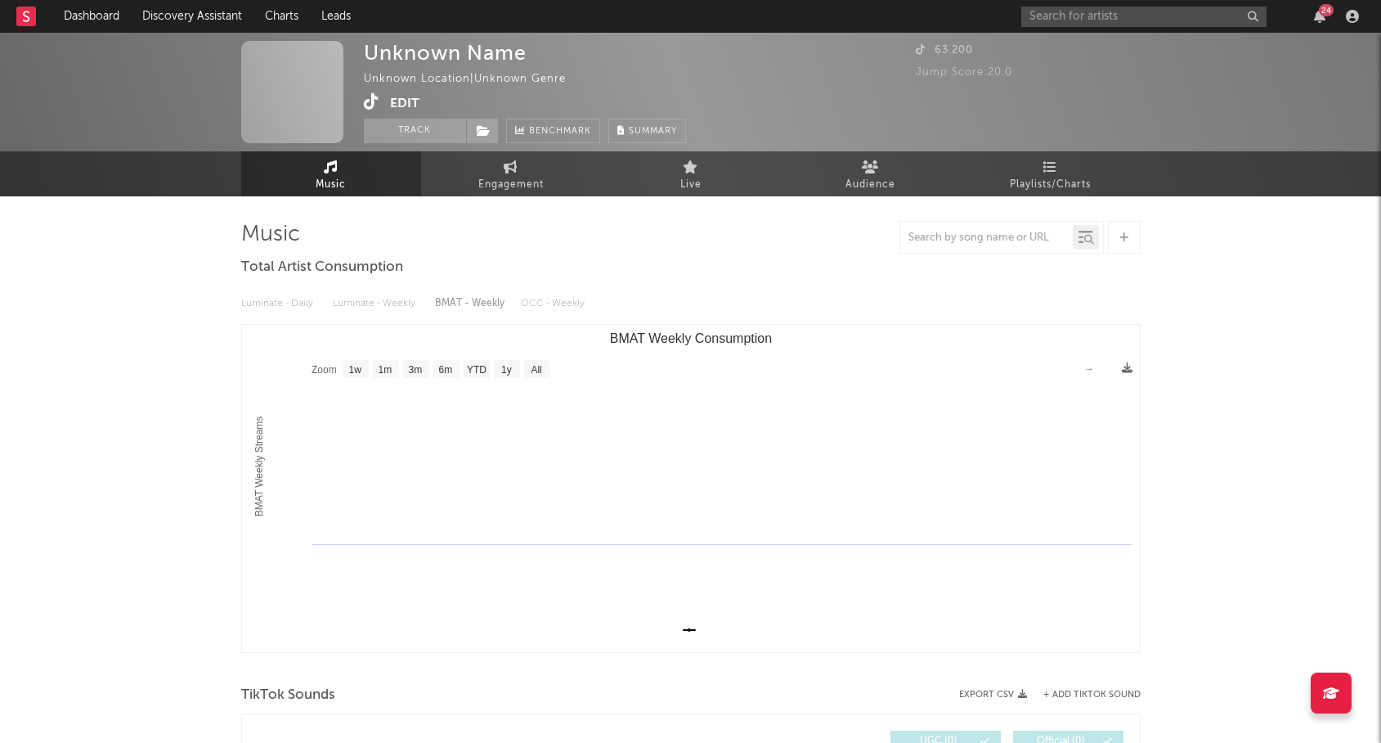
click at [1090, 32] on div "24" at bounding box center [1192, 16] width 343 height 33
click at [1090, 26] on input "text" at bounding box center [1143, 17] width 245 height 20
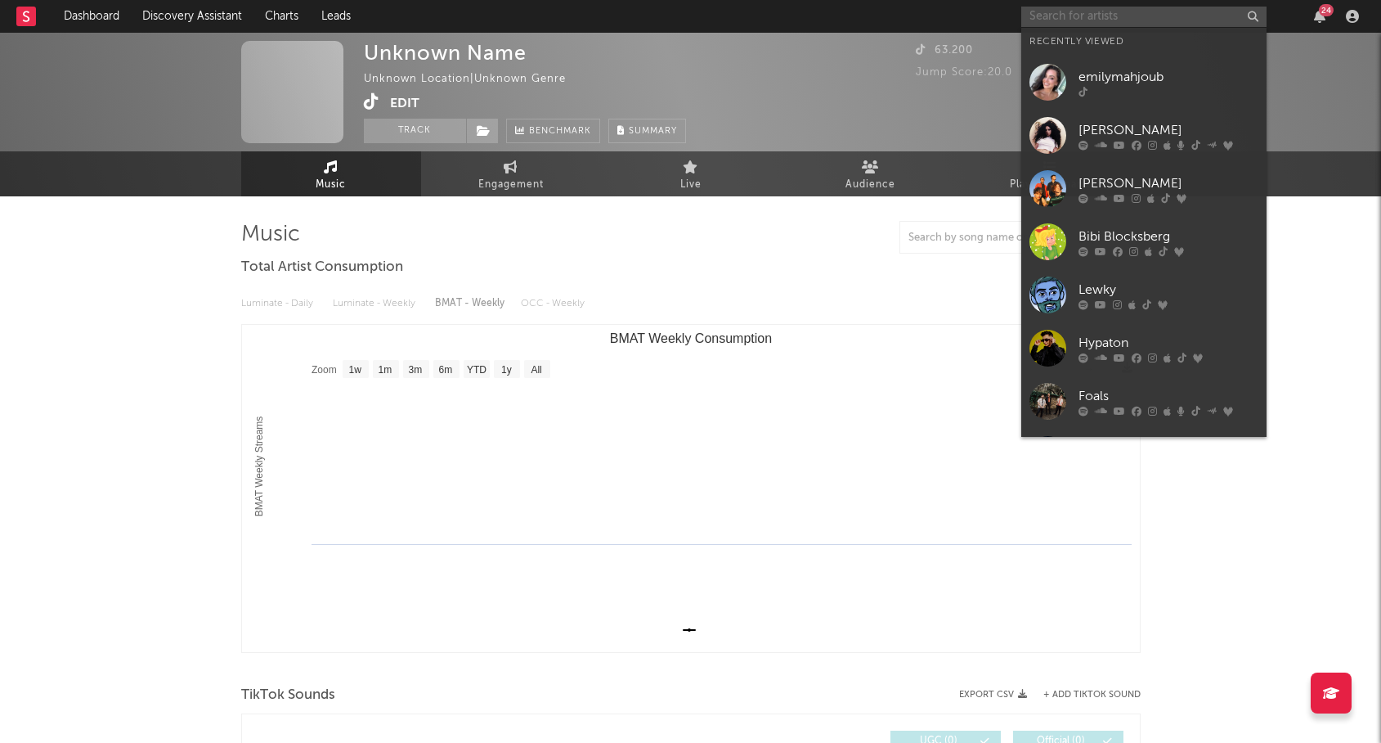
paste input "[URL][DOMAIN_NAME]"
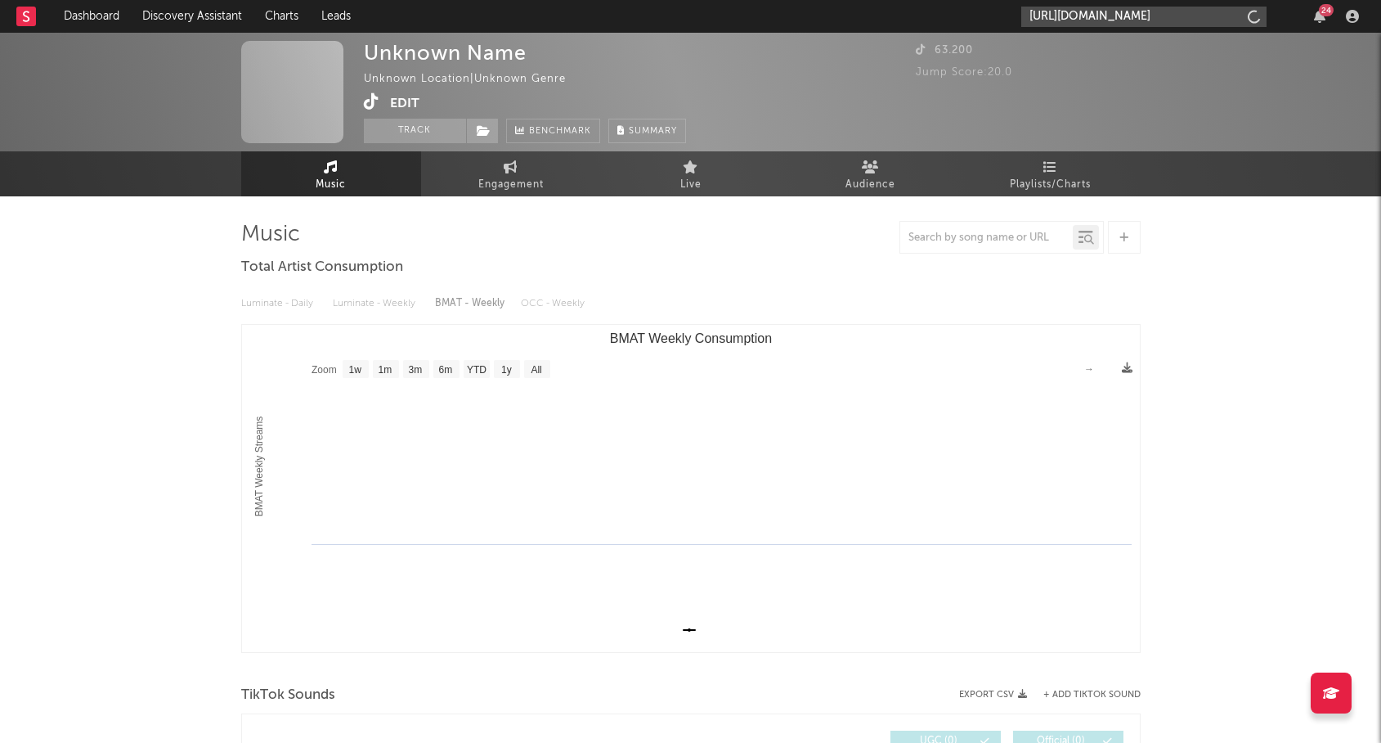
scroll to position [0, 4277]
click at [1128, 22] on input "[URL][DOMAIN_NAME]" at bounding box center [1143, 17] width 245 height 20
type input "[URL][DOMAIN_NAME]"
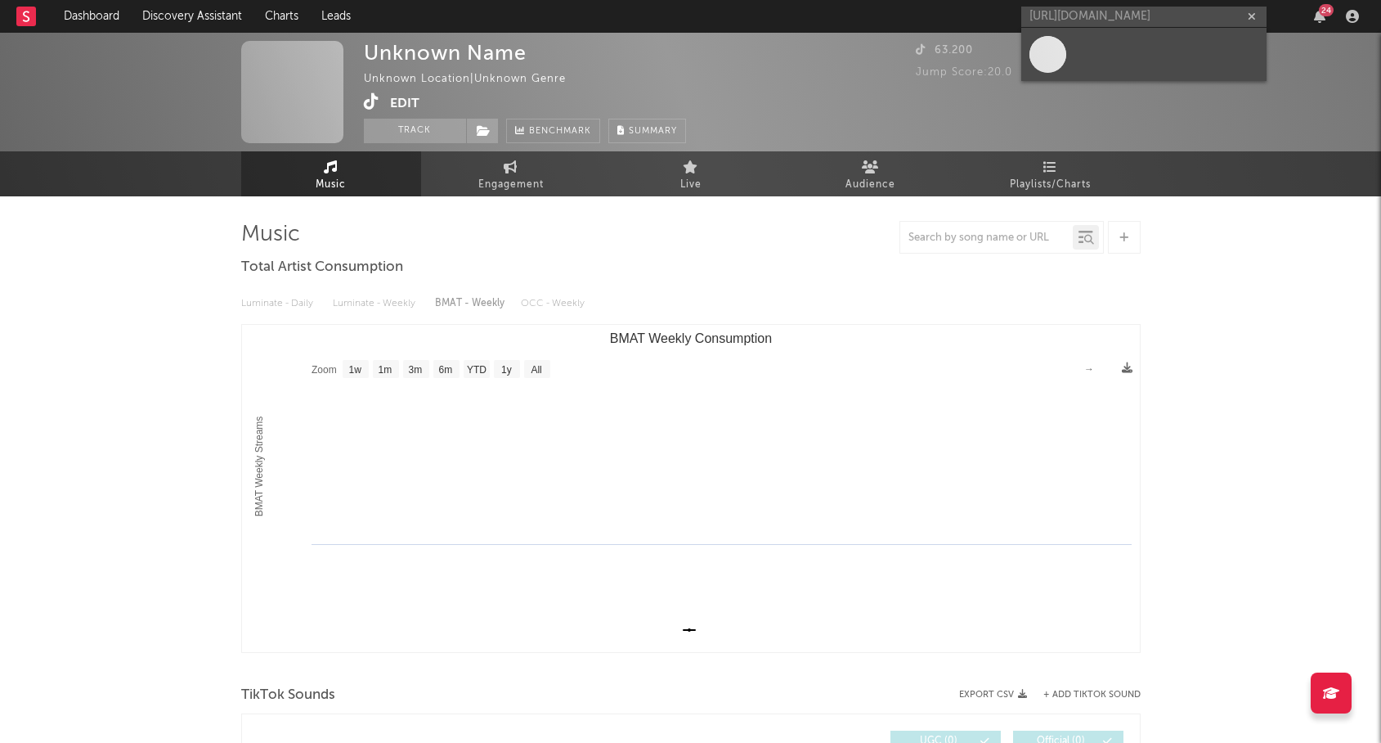
scroll to position [0, 0]
click at [1112, 55] on link at bounding box center [1143, 54] width 245 height 53
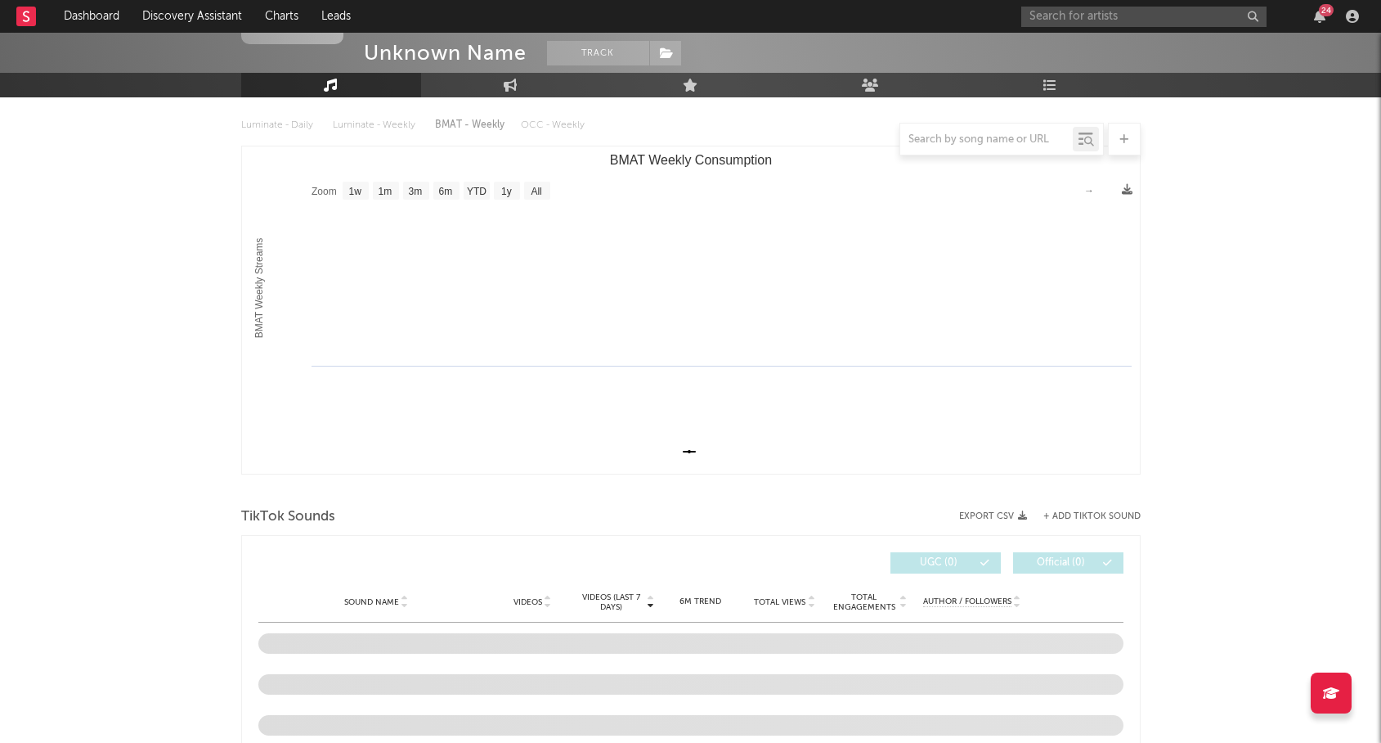
scroll to position [349, 0]
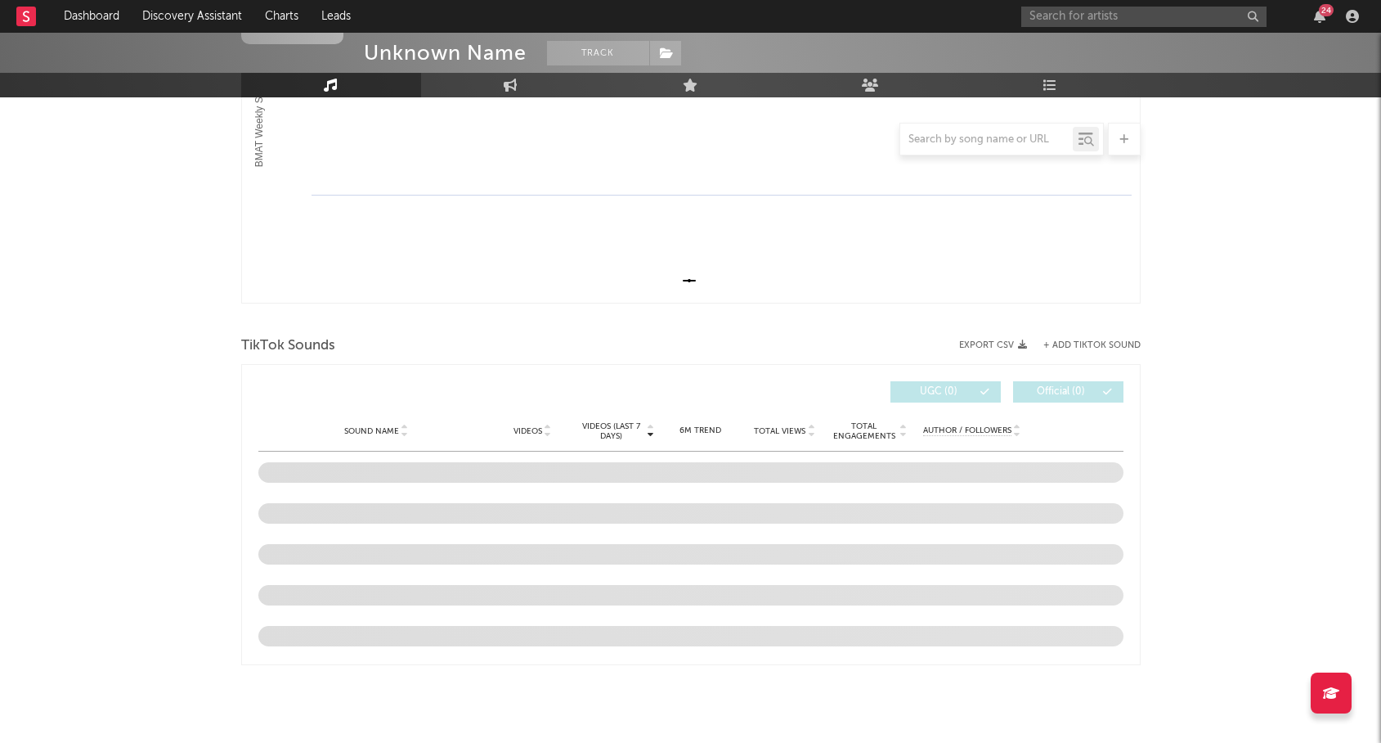
click at [1087, 337] on div "TikTok Sounds" at bounding box center [691, 346] width 900 height 28
click at [989, 144] on input "text" at bounding box center [986, 139] width 173 height 13
paste input "[URL][DOMAIN_NAME]"
click at [1085, 140] on icon at bounding box center [1089, 142] width 10 height 10
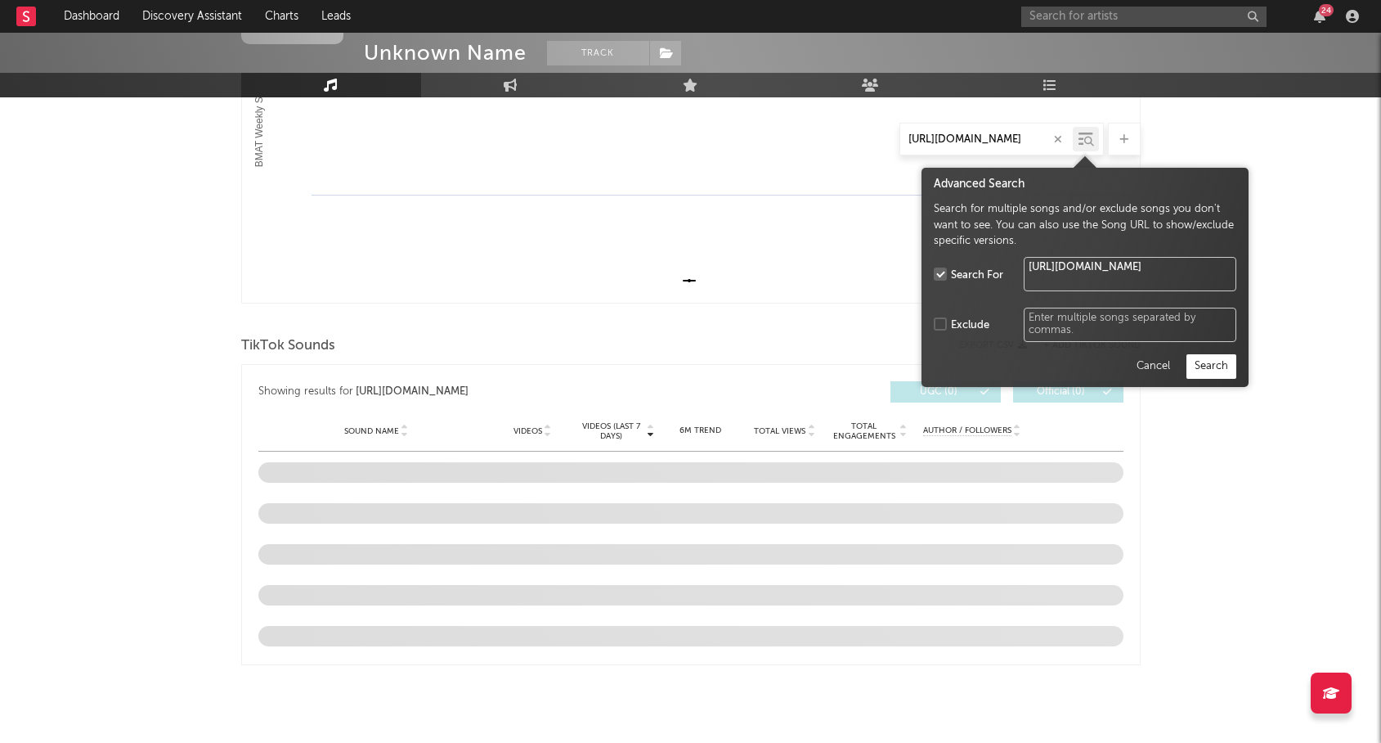
type input "[URL][DOMAIN_NAME]"
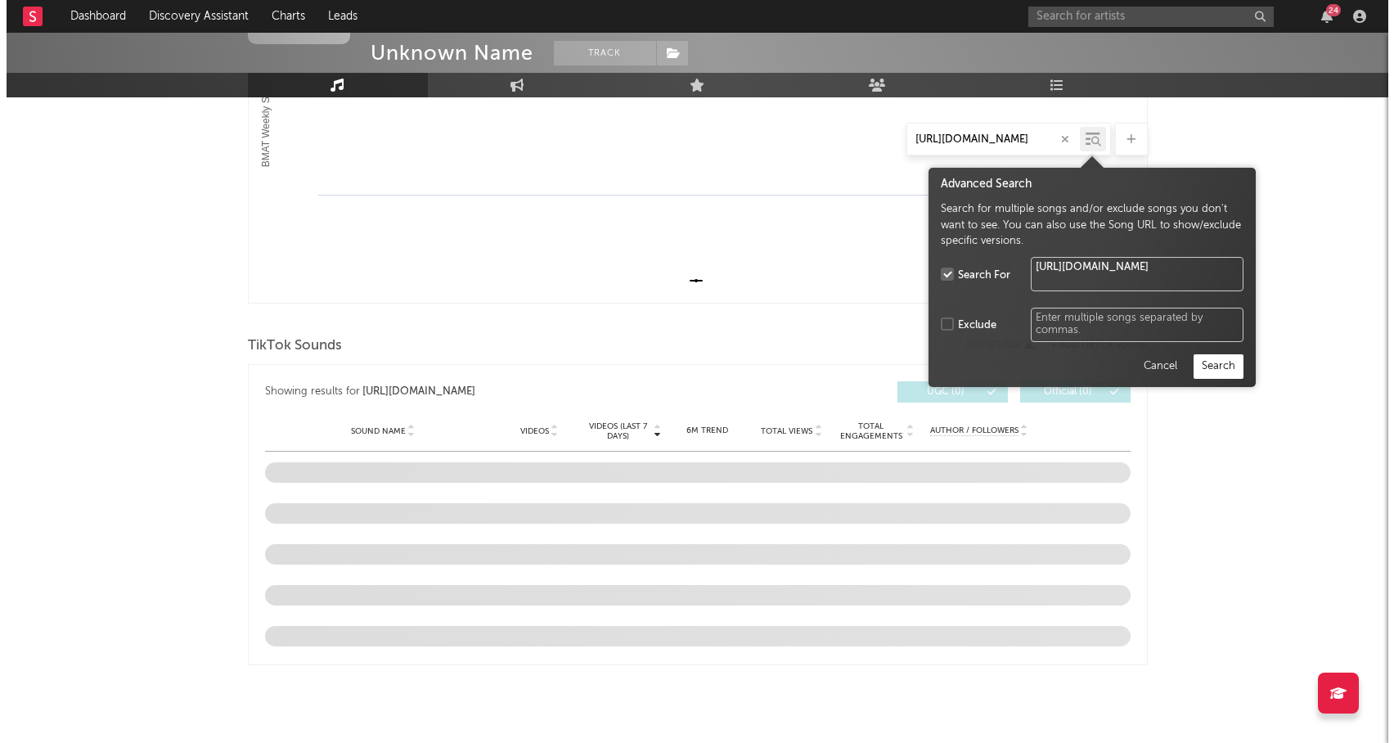
scroll to position [0, 0]
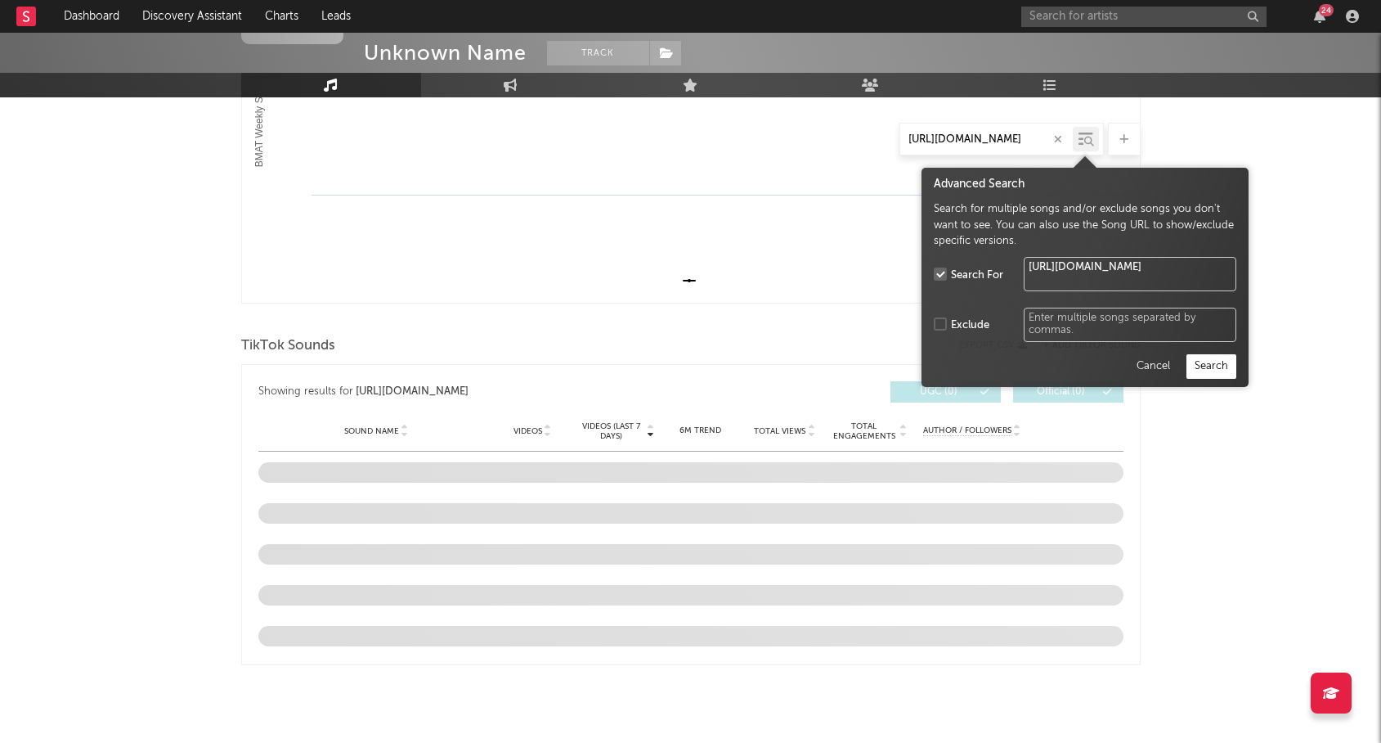
click at [1150, 370] on button "Cancel" at bounding box center [1153, 366] width 51 height 25
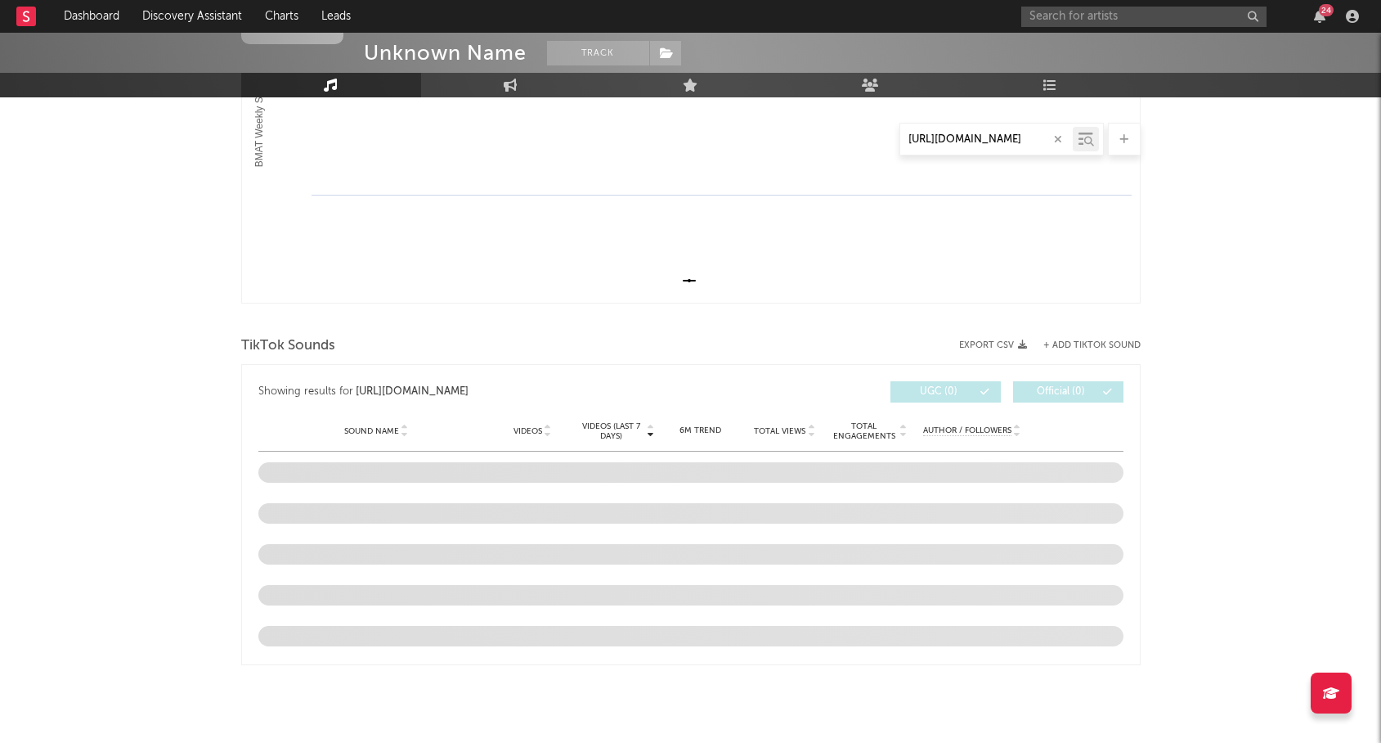
click at [1121, 142] on icon at bounding box center [1124, 139] width 9 height 11
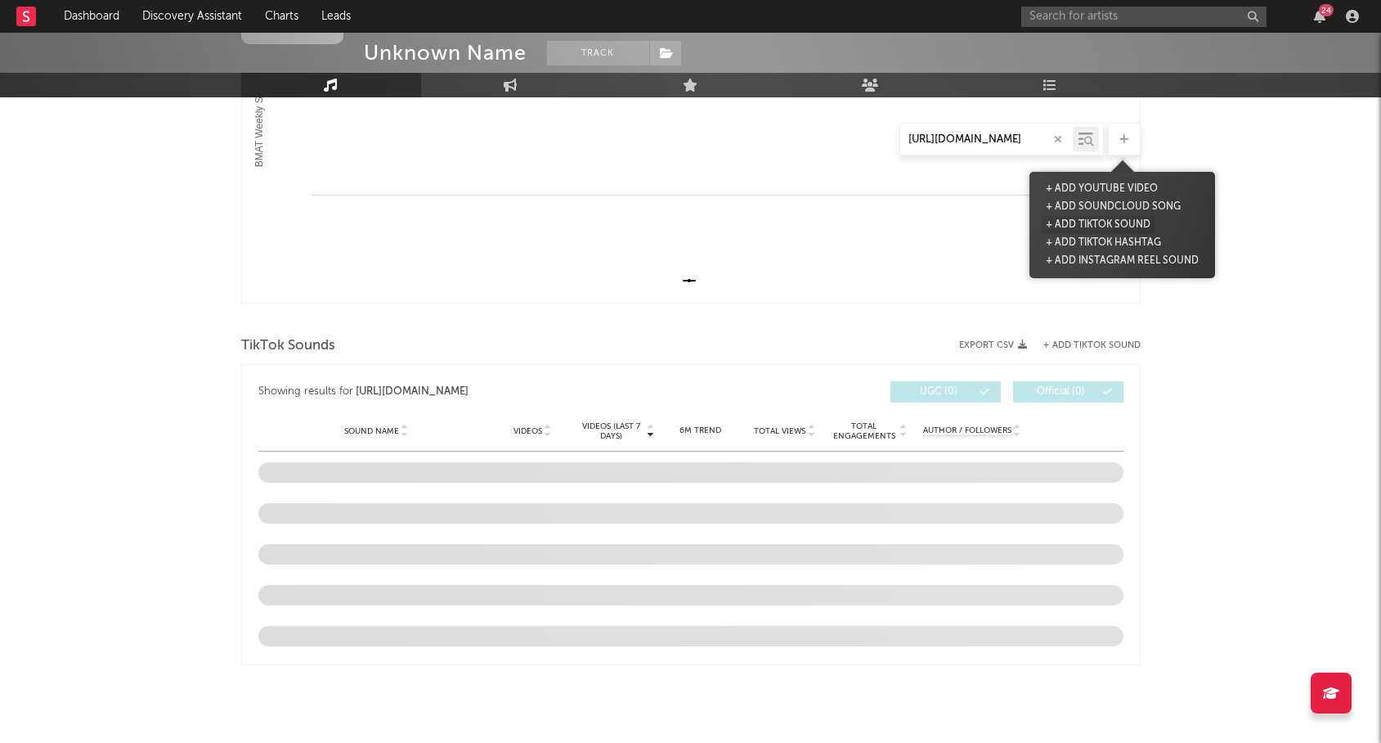
click at [1109, 220] on button "+ Add TikTok Sound" at bounding box center [1098, 225] width 113 height 18
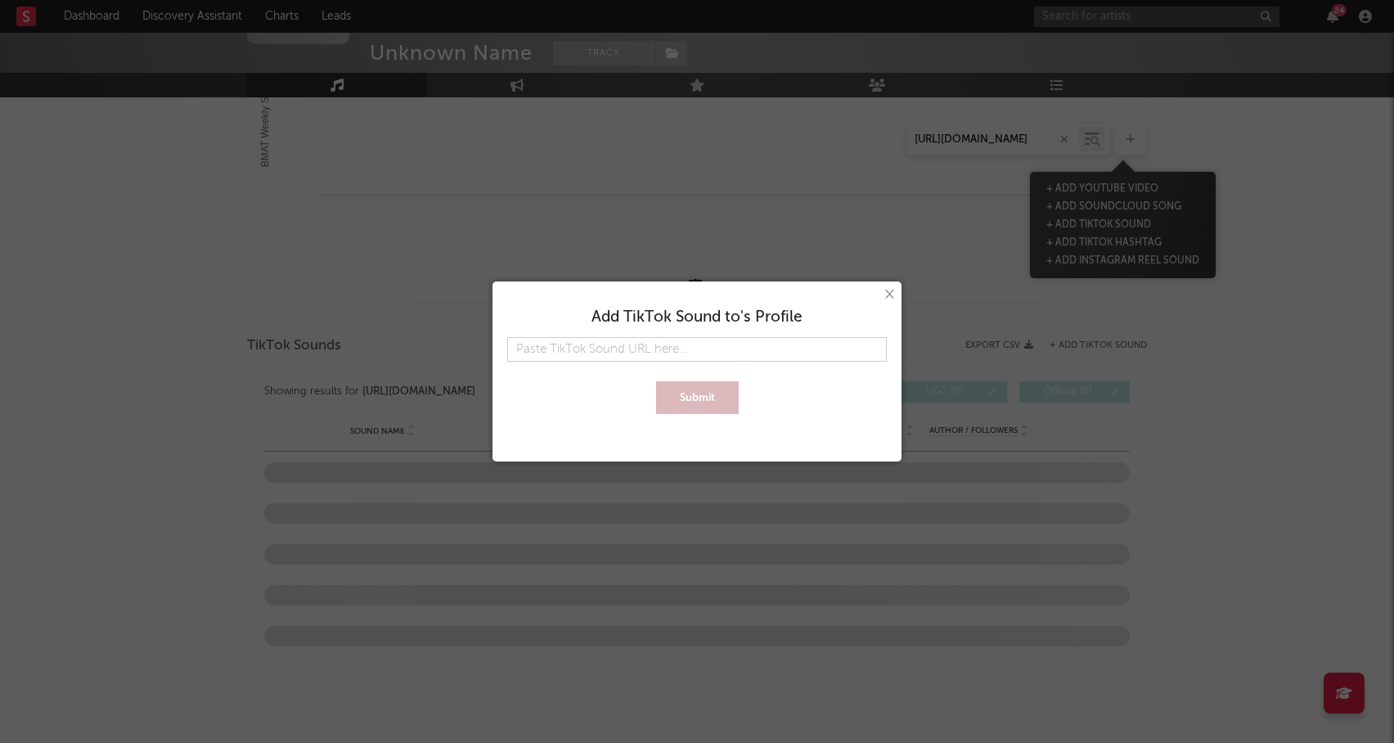
type input "[URL][DOMAIN_NAME]"
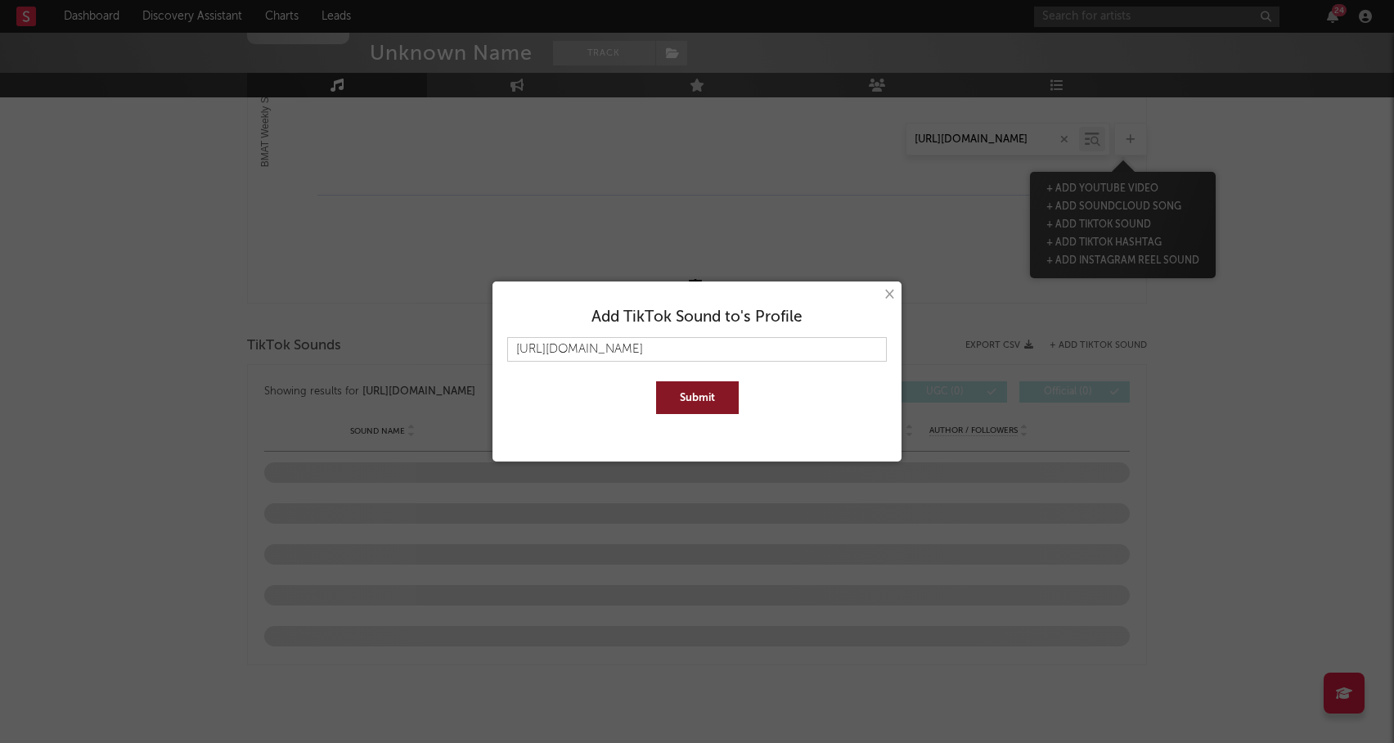
click at [708, 398] on button "Submit" at bounding box center [697, 397] width 83 height 33
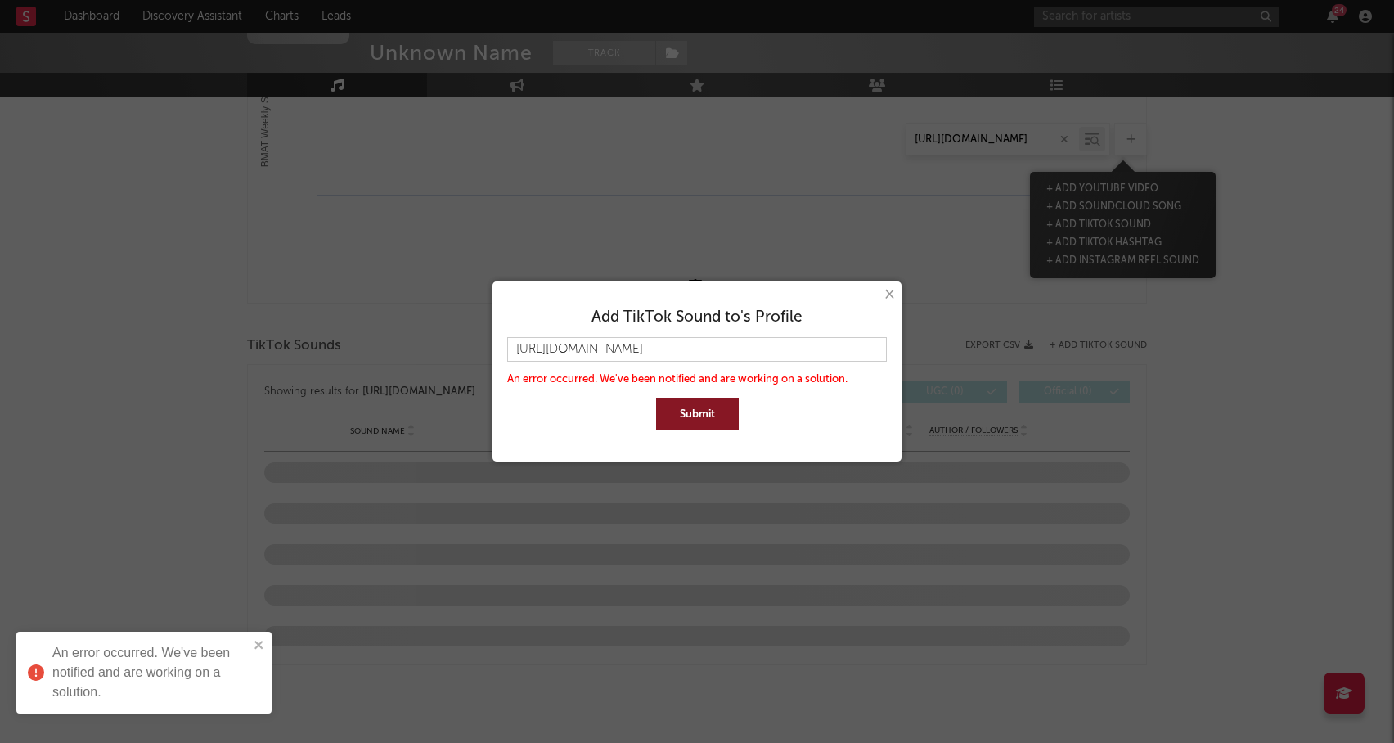
click at [696, 417] on button "Submit" at bounding box center [697, 413] width 83 height 33
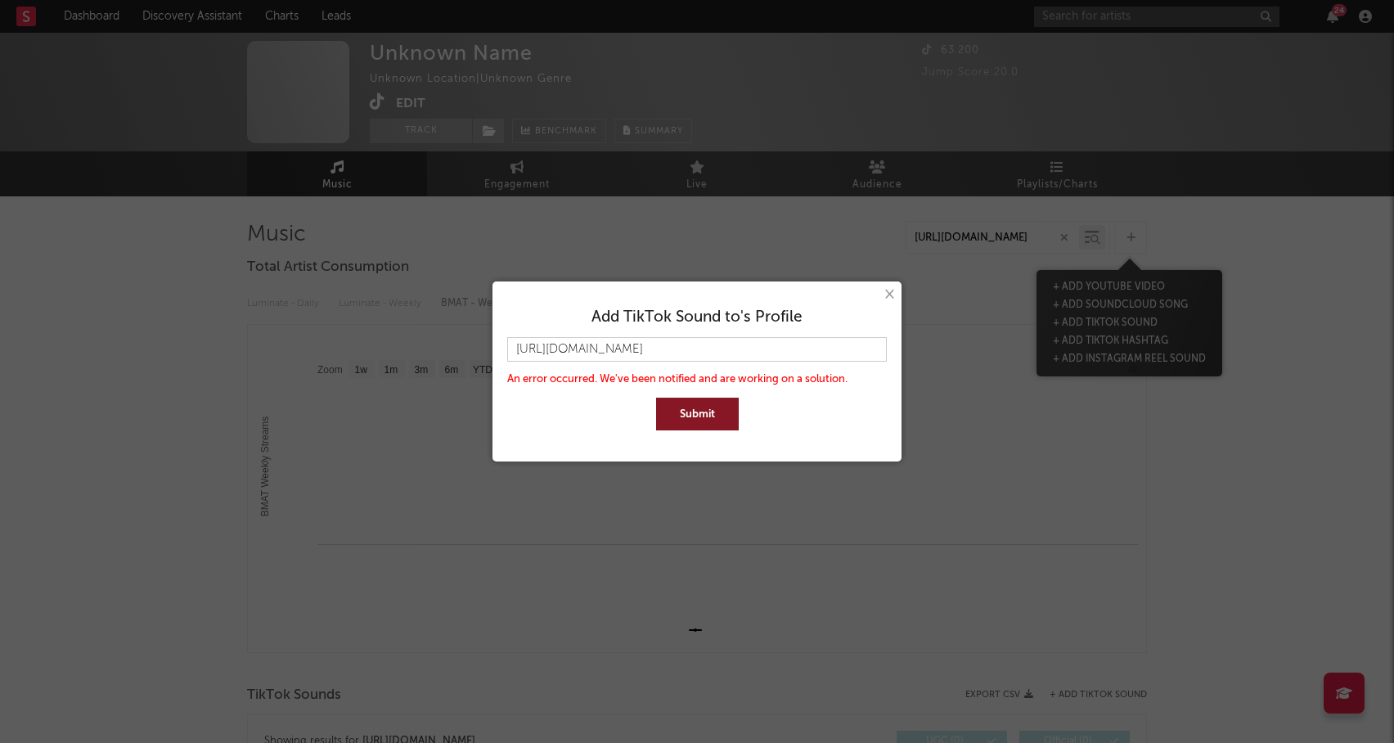
click at [891, 300] on button "×" at bounding box center [888, 294] width 18 height 18
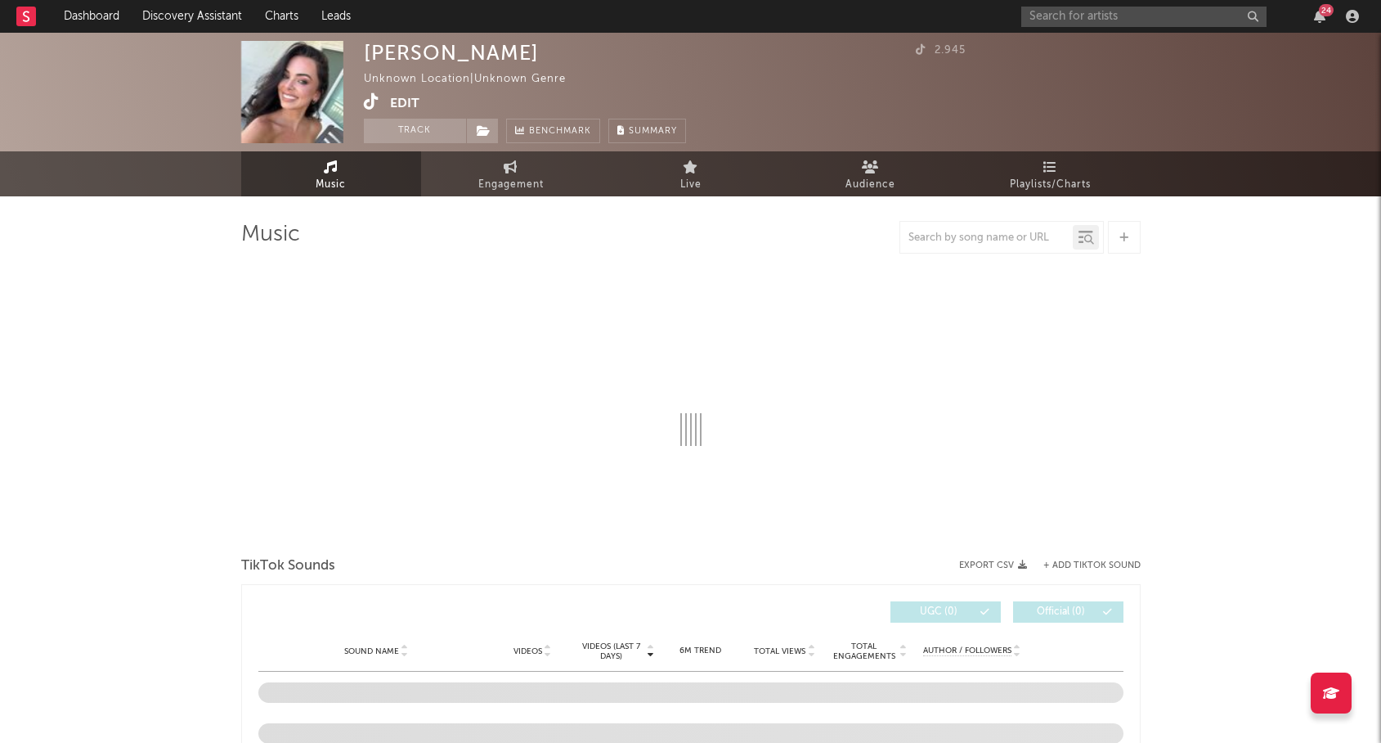
select select "1w"
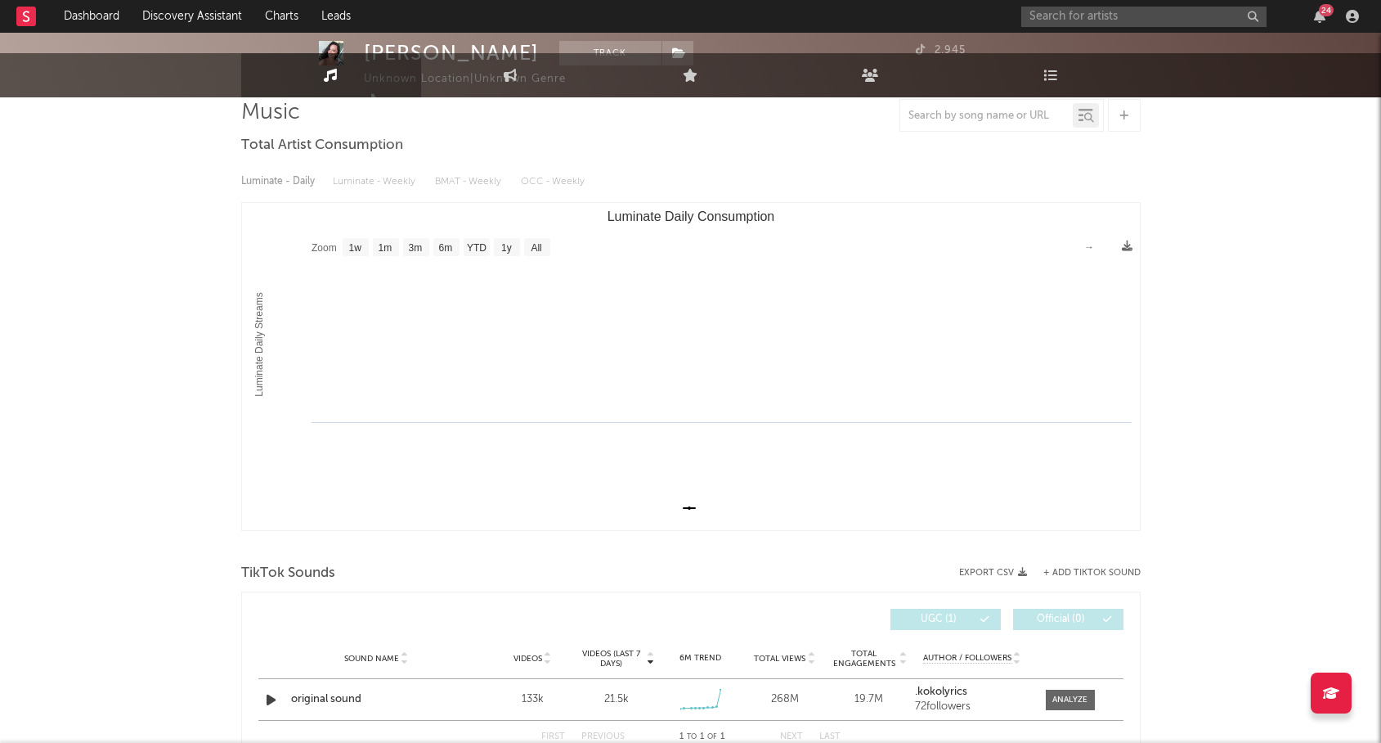
scroll to position [218, 0]
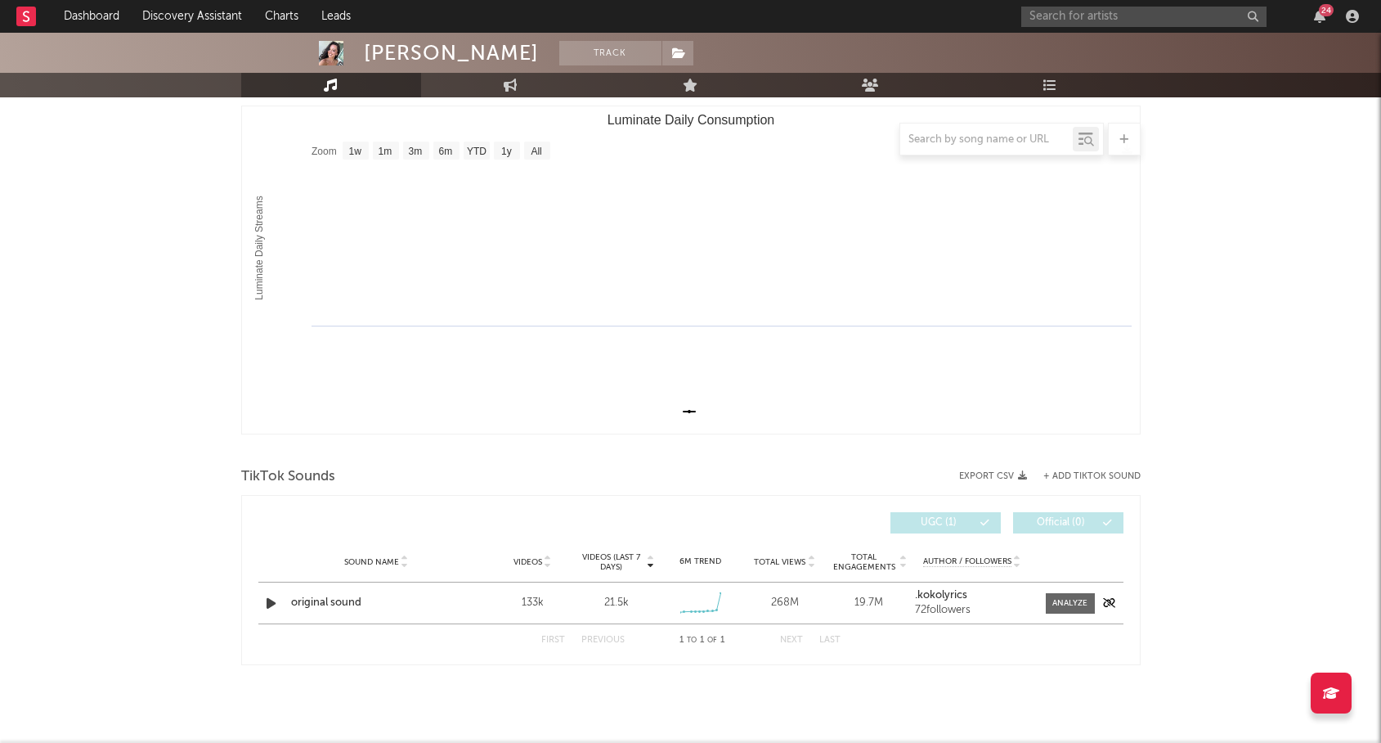
click at [528, 604] on div "133k" at bounding box center [533, 603] width 76 height 16
copy div "133k"
click at [782, 601] on div "268M" at bounding box center [785, 603] width 76 height 16
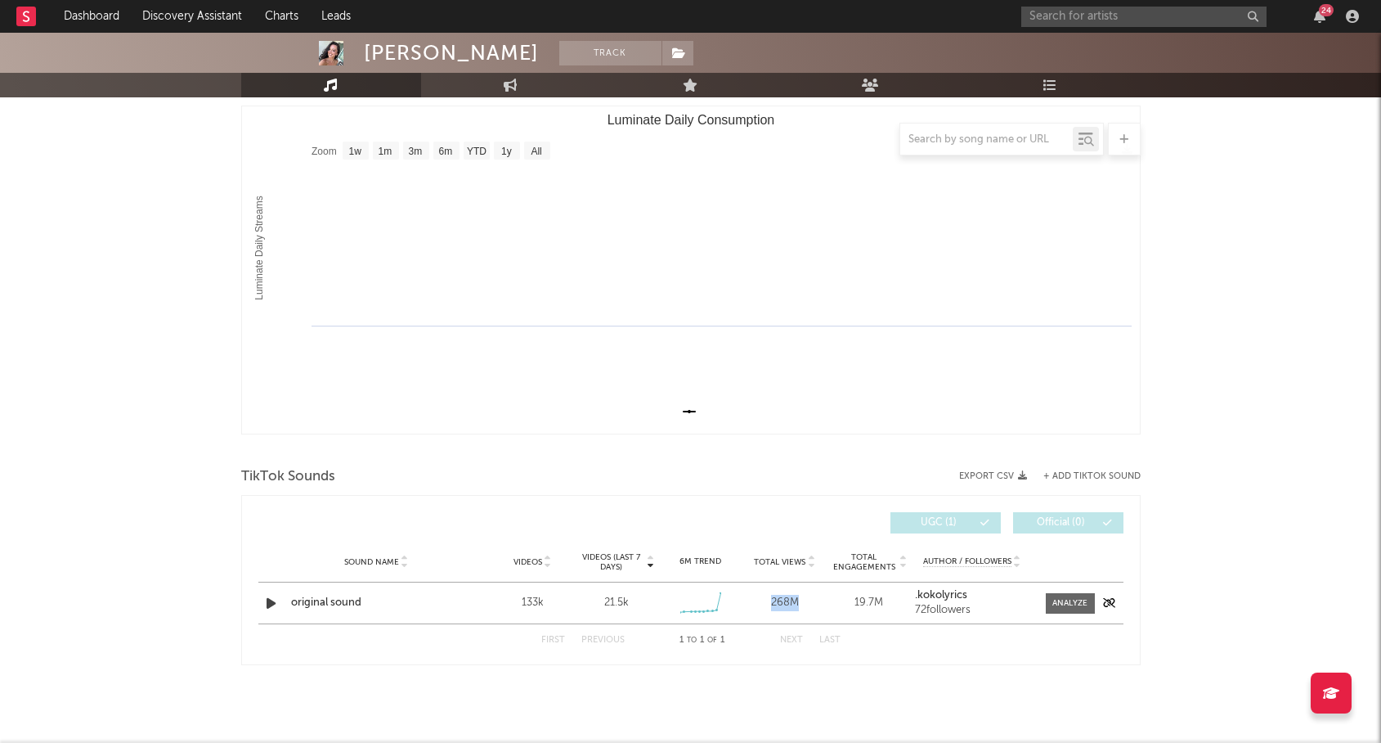
copy div "268M"
click at [1069, 602] on div at bounding box center [1070, 603] width 35 height 12
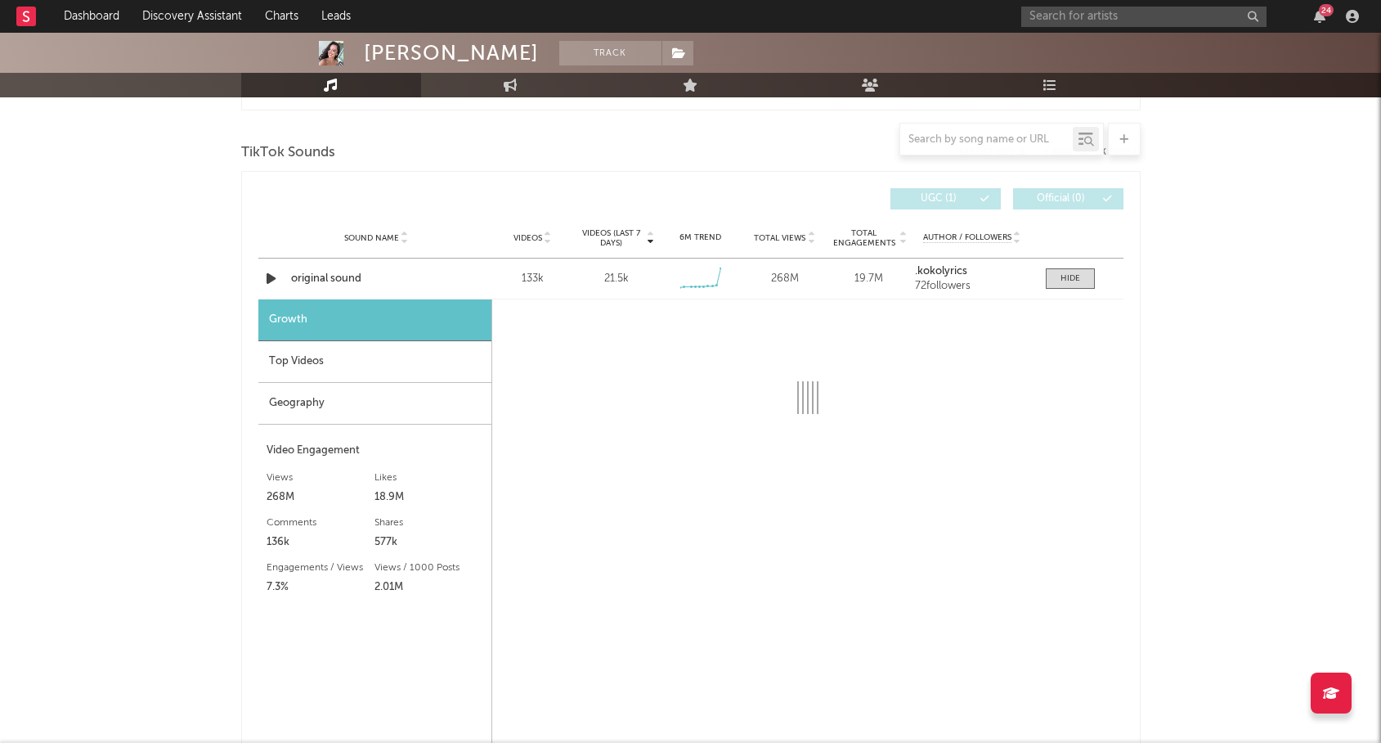
scroll to position [557, 0]
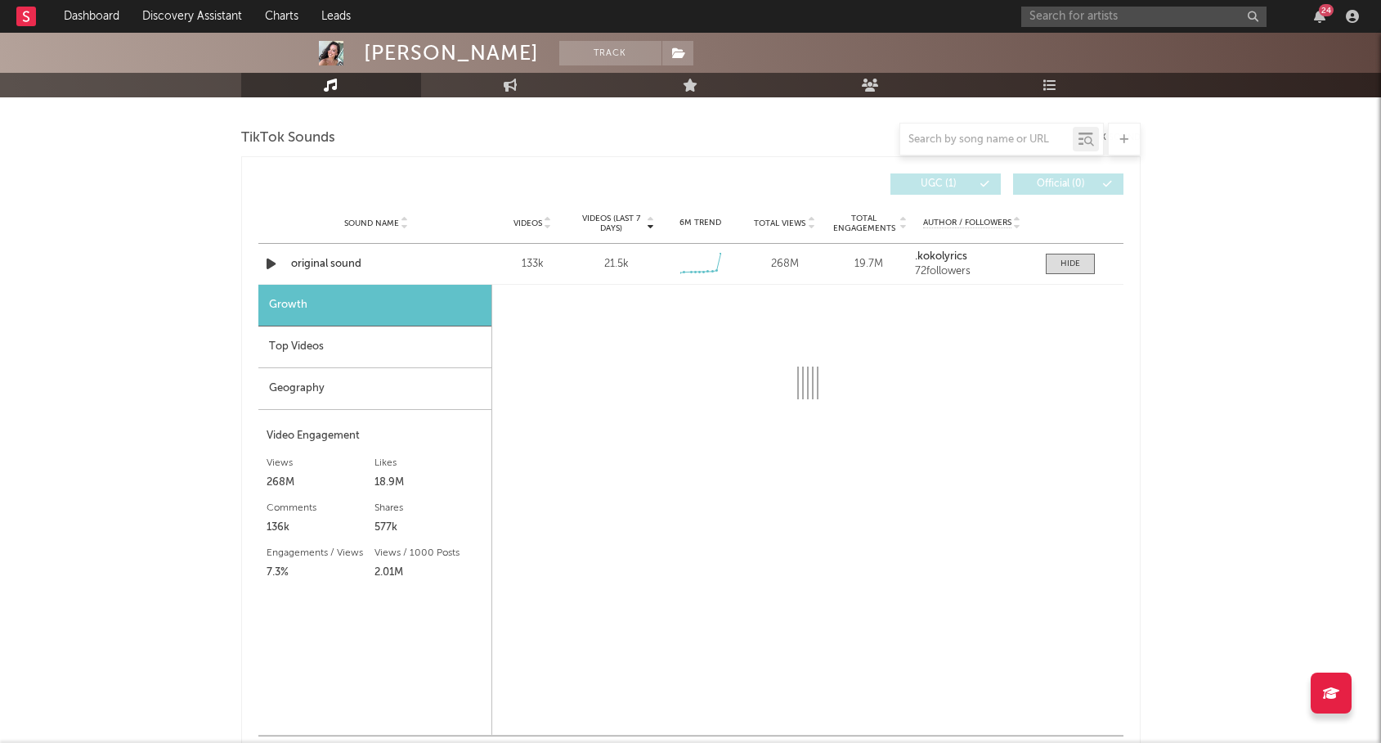
select select "6m"
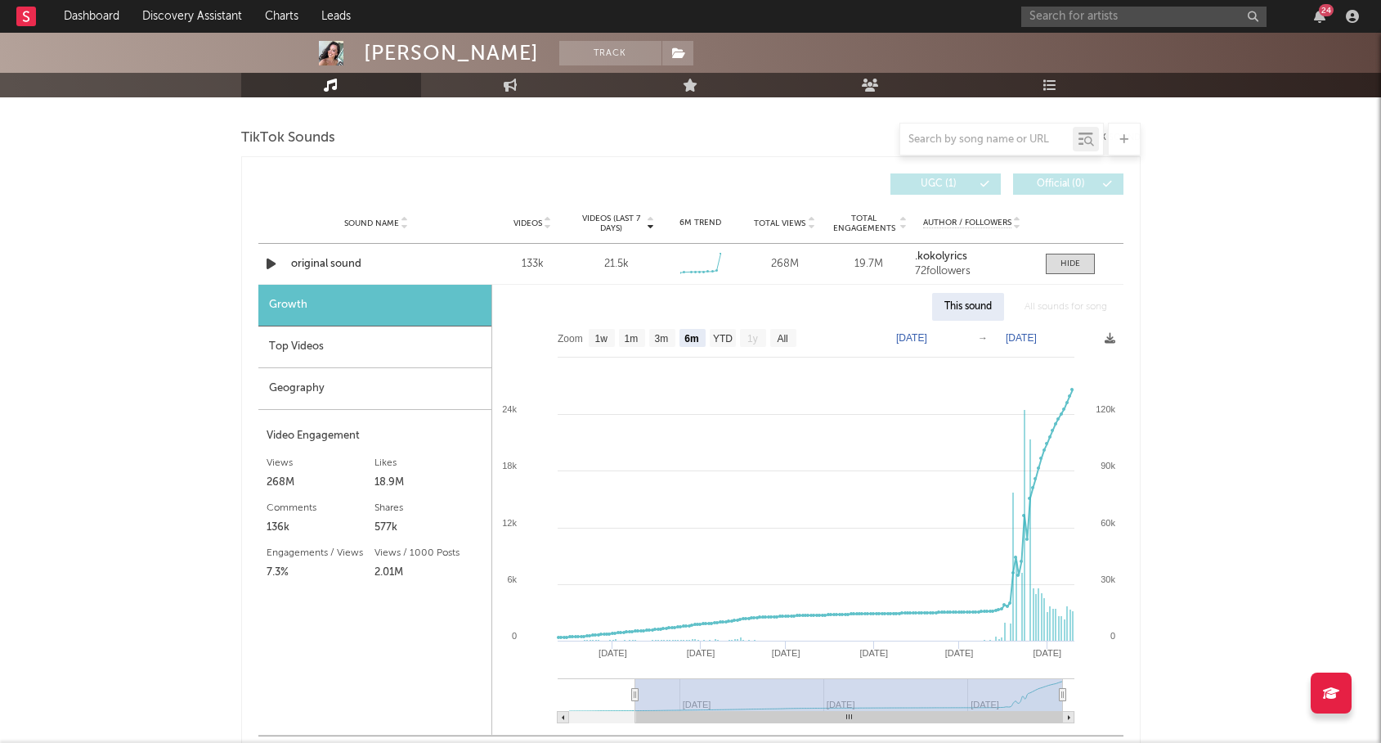
click at [383, 483] on div "18.9M" at bounding box center [429, 483] width 109 height 20
copy div "18.9M"
